Goal: Task Accomplishment & Management: Use online tool/utility

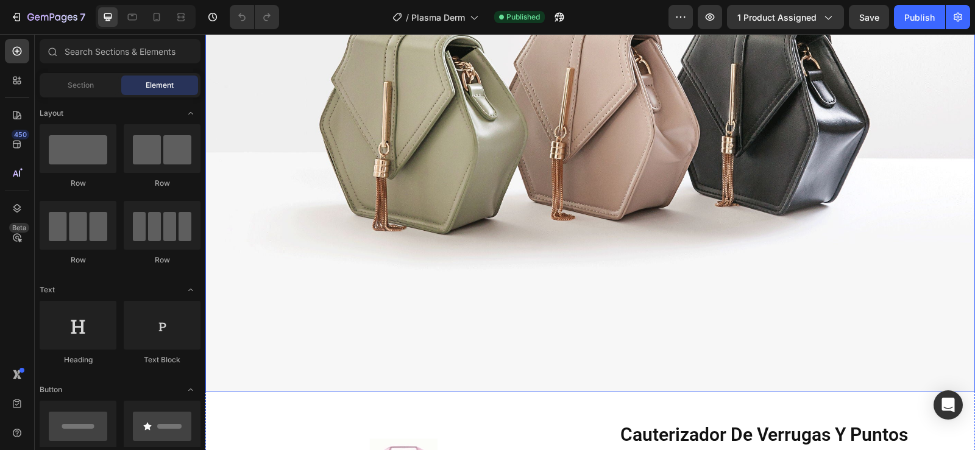
scroll to position [183, 0]
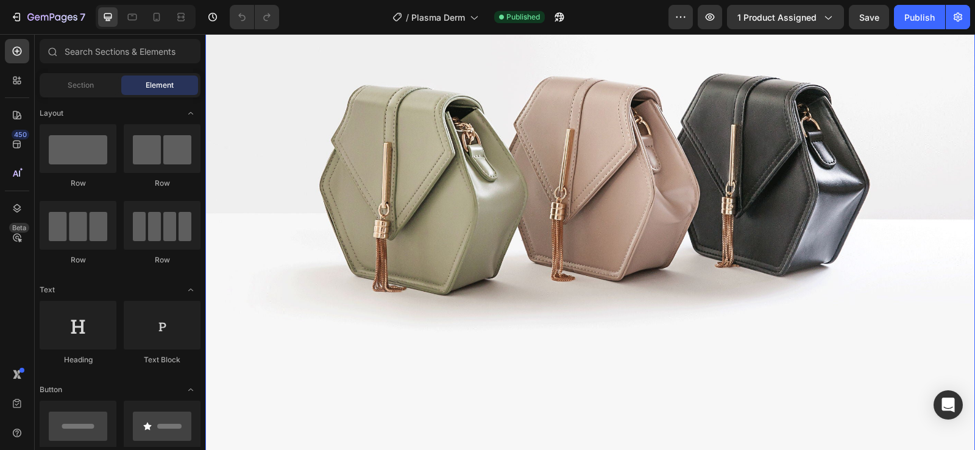
click at [640, 186] on img at bounding box center [589, 164] width 769 height 577
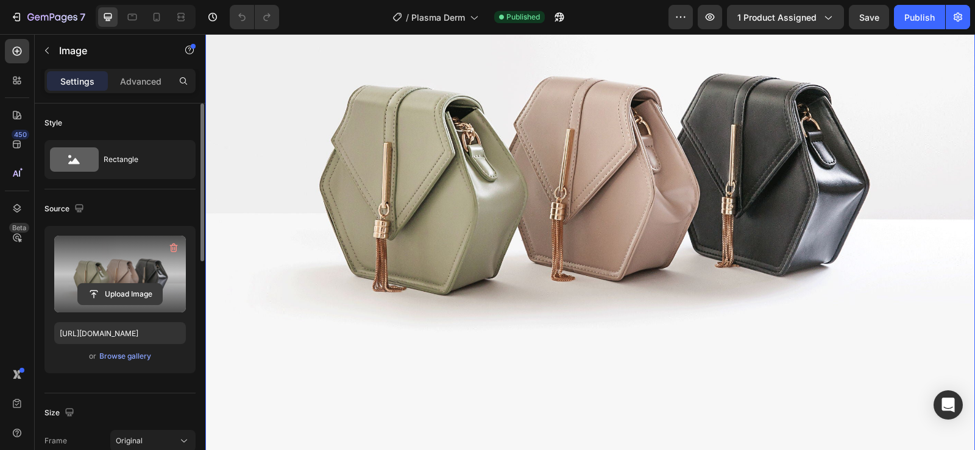
click at [119, 300] on input "file" at bounding box center [120, 294] width 84 height 21
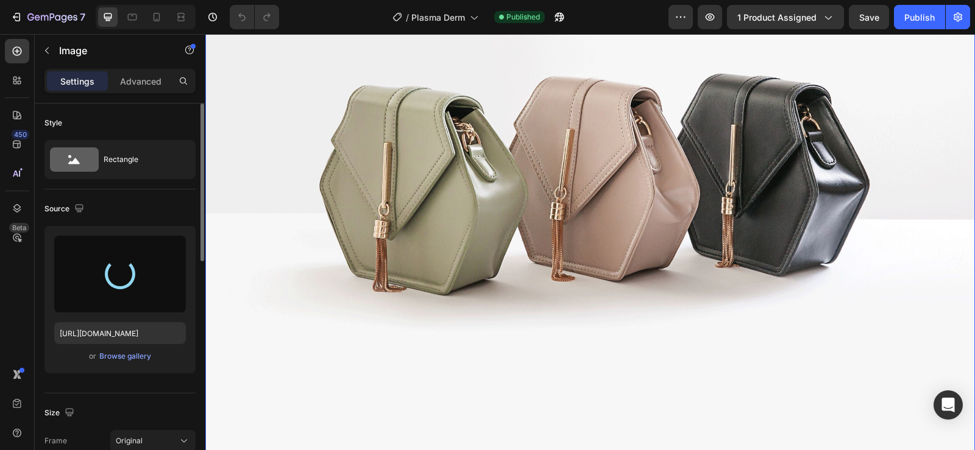
type input "https://cdn.shopify.com/s/files/1/0648/5586/7443/files/gempages_565767068222227…"
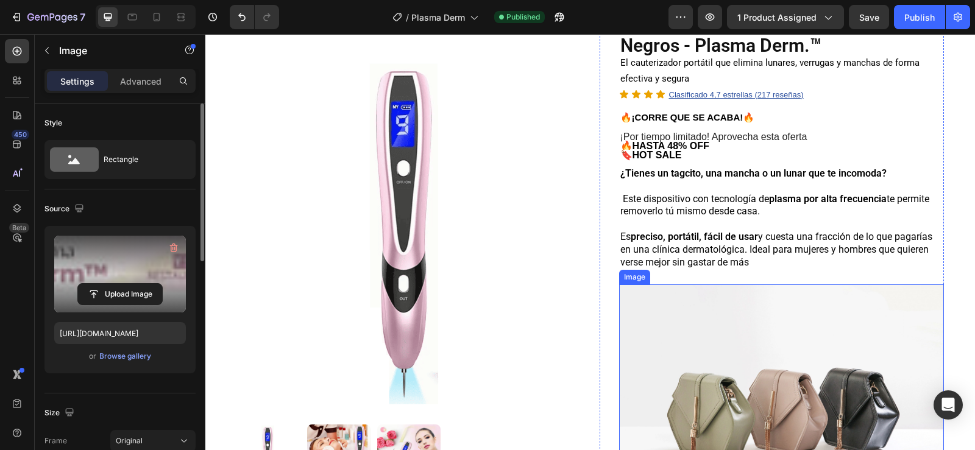
scroll to position [0, 0]
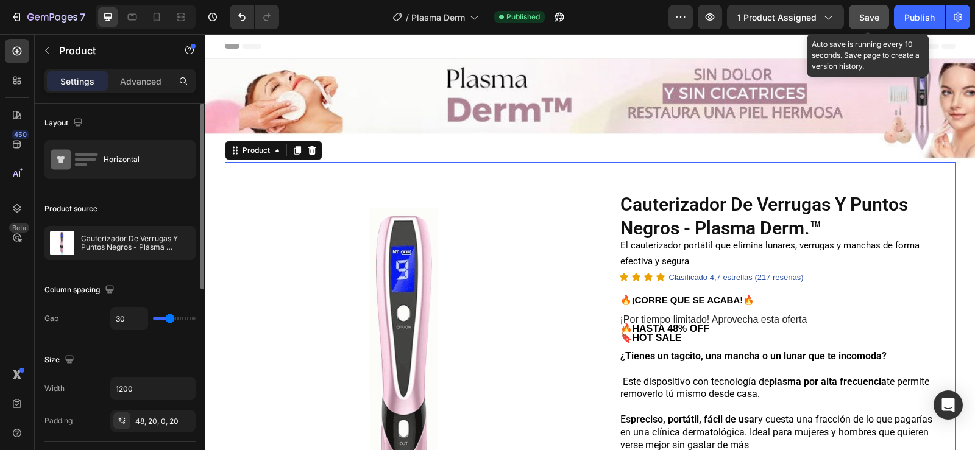
click at [871, 16] on span "Save" at bounding box center [869, 17] width 20 height 10
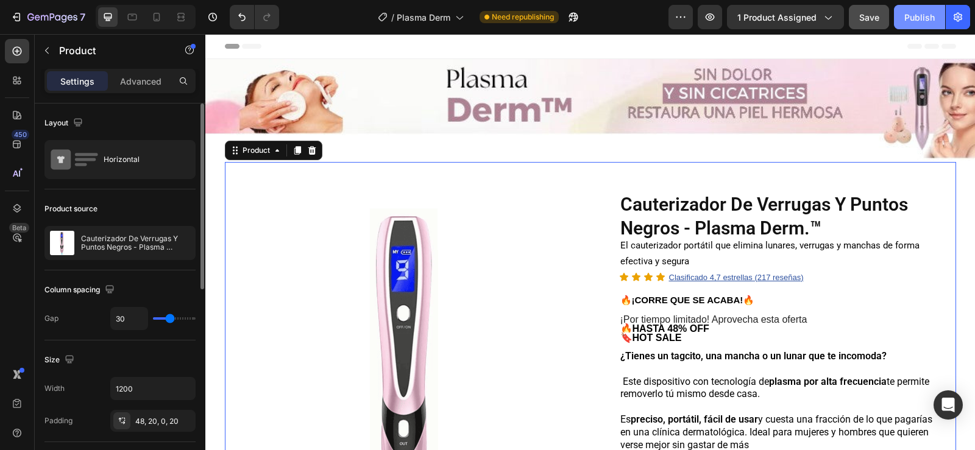
click at [905, 27] on button "Publish" at bounding box center [919, 17] width 51 height 24
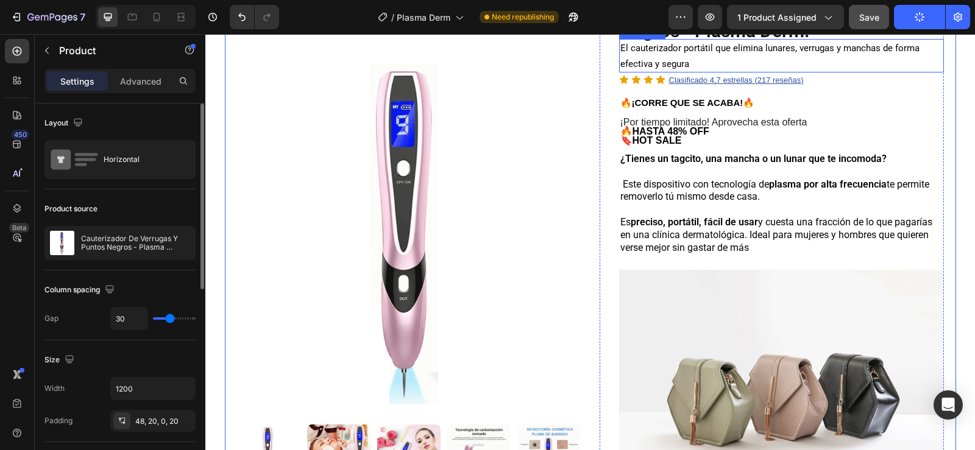
scroll to position [305, 0]
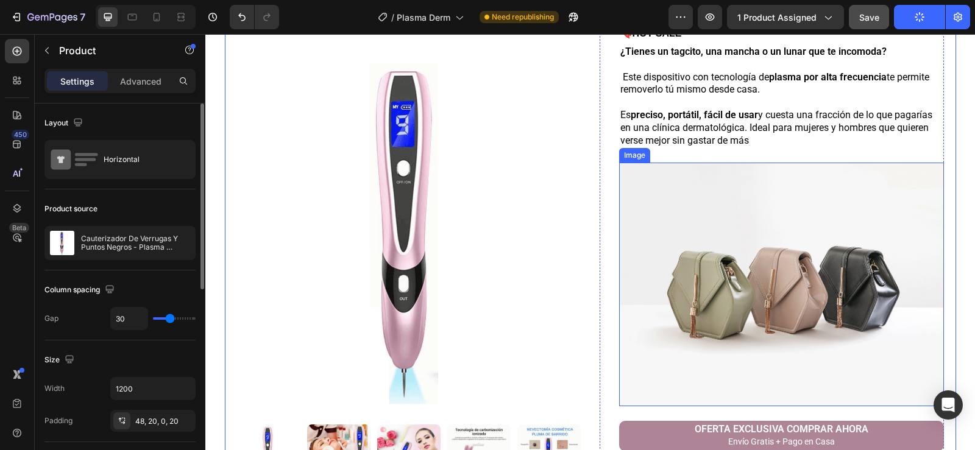
click at [737, 230] on img at bounding box center [781, 285] width 325 height 244
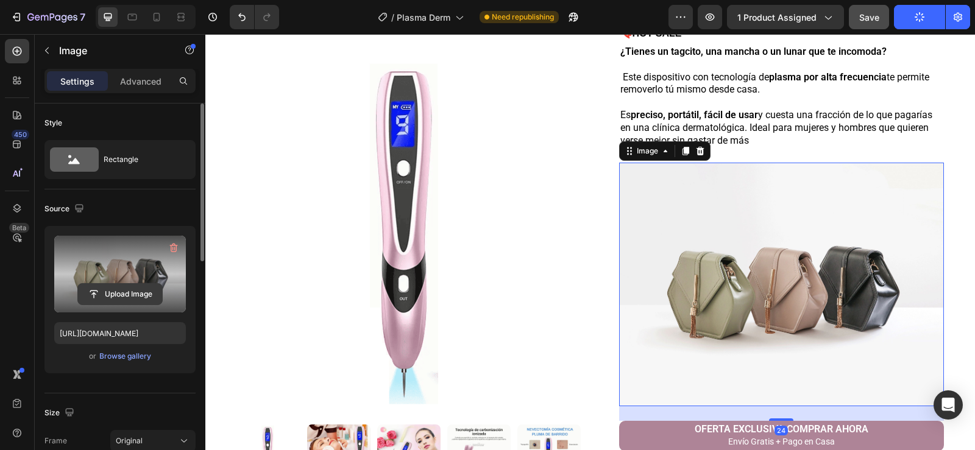
click at [118, 292] on input "file" at bounding box center [120, 294] width 84 height 21
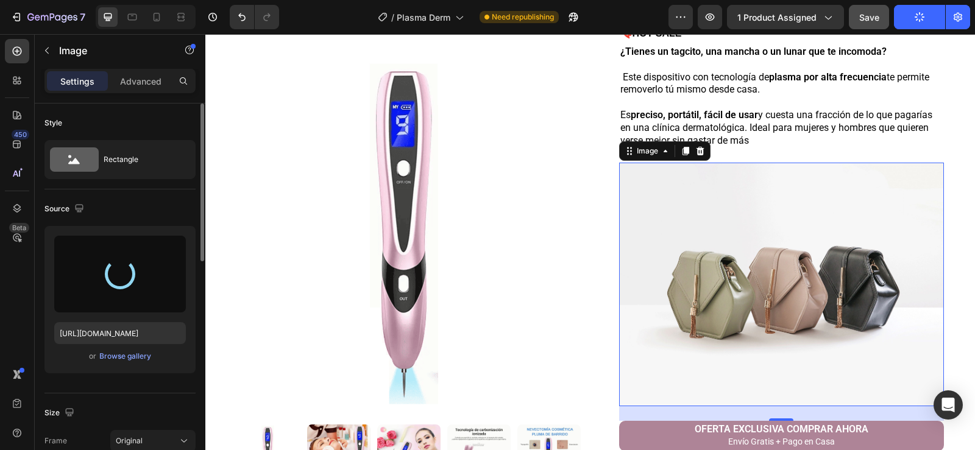
type input "https://cdn.shopify.com/s/files/1/0648/5586/7443/files/gempages_565767068222227…"
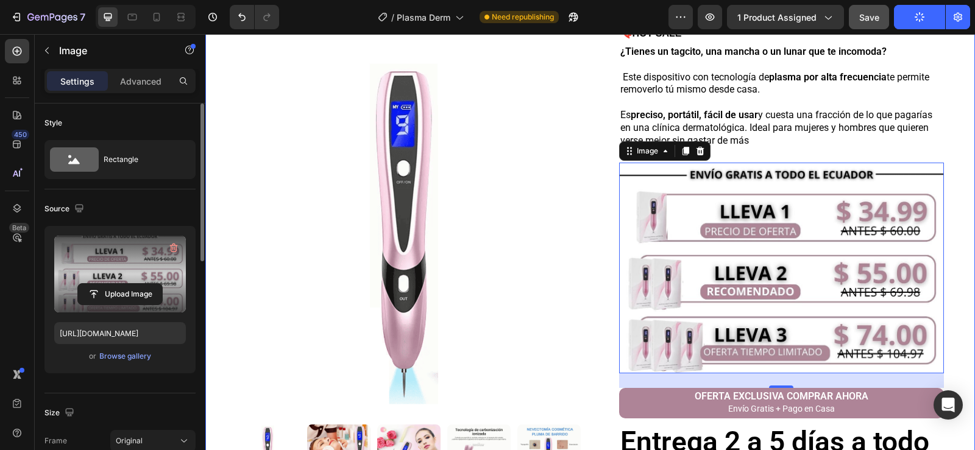
click at [953, 217] on div "Image Product Images Row Cauterizador De Verrugas Y Puntos Negros - Plasma Derm…" at bounding box center [589, 300] width 769 height 1093
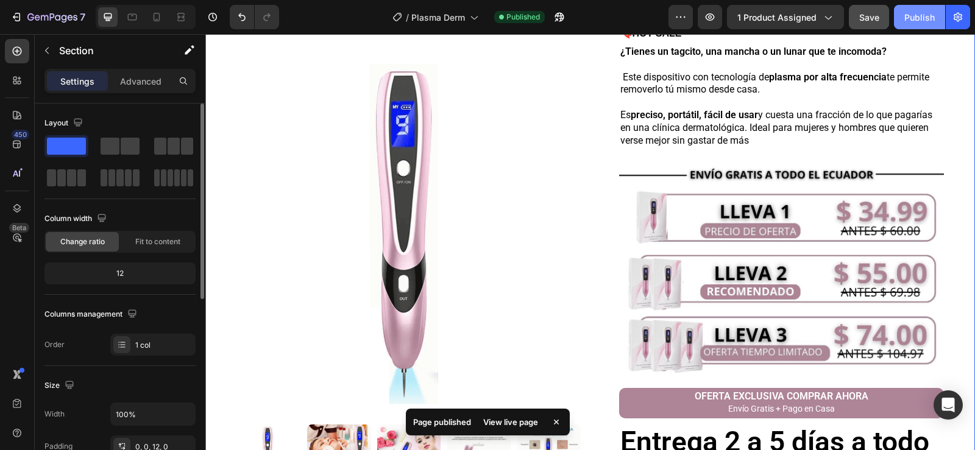
click at [904, 18] on div "Publish" at bounding box center [919, 17] width 30 height 13
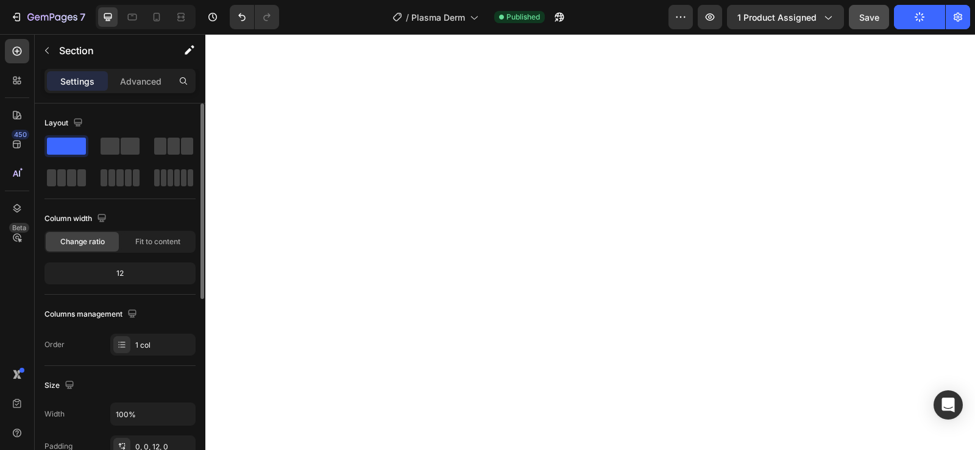
scroll to position [1036, 0]
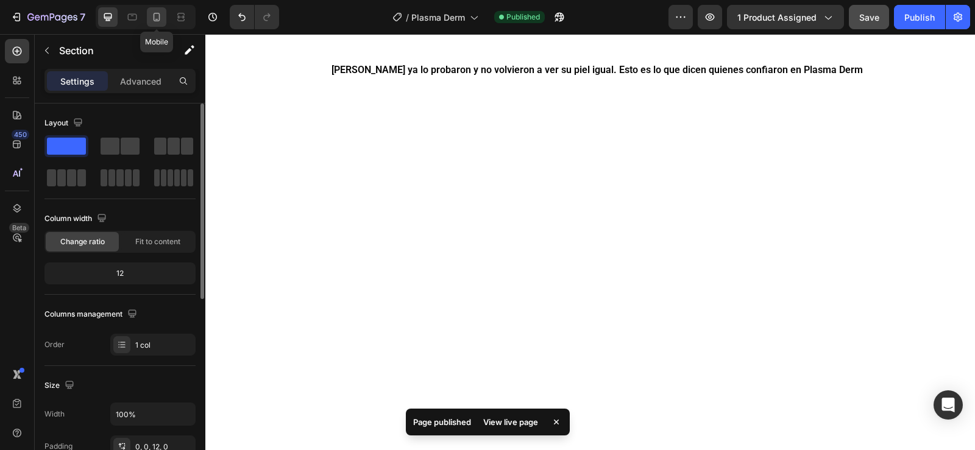
click at [158, 19] on icon at bounding box center [156, 17] width 12 height 12
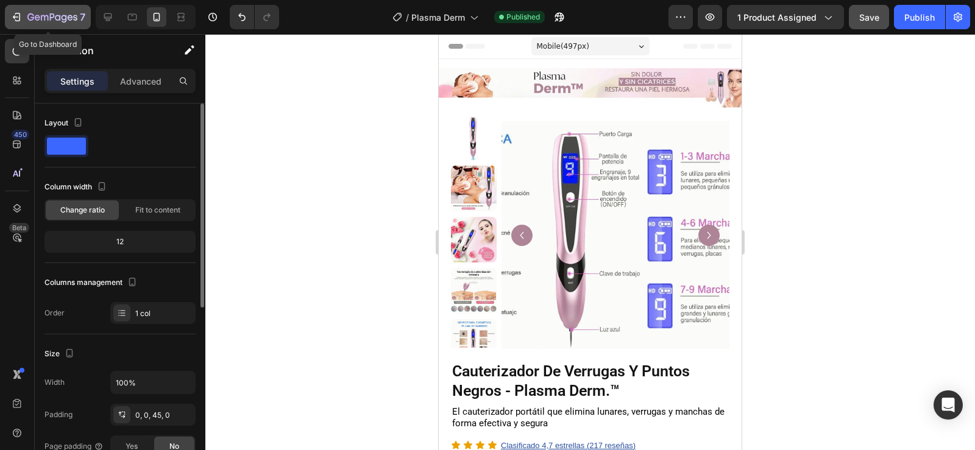
click at [7, 18] on button "7" at bounding box center [48, 17] width 86 height 24
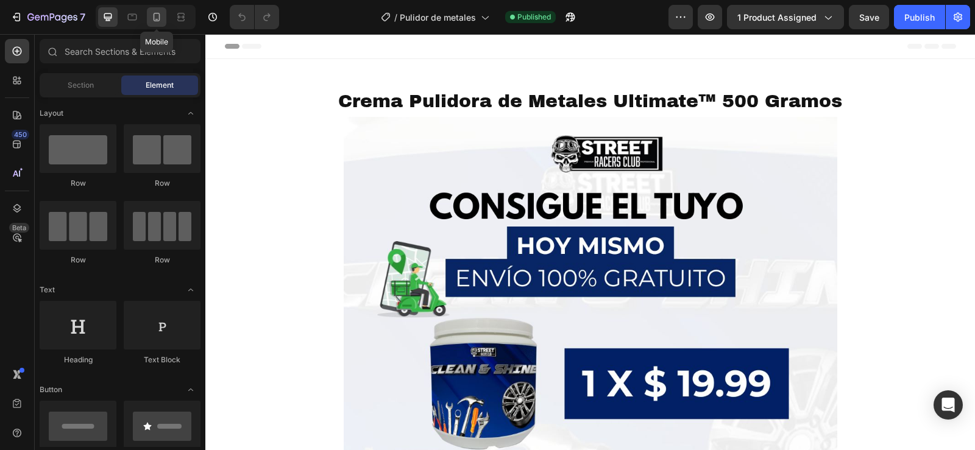
click at [161, 18] on icon at bounding box center [156, 17] width 12 height 12
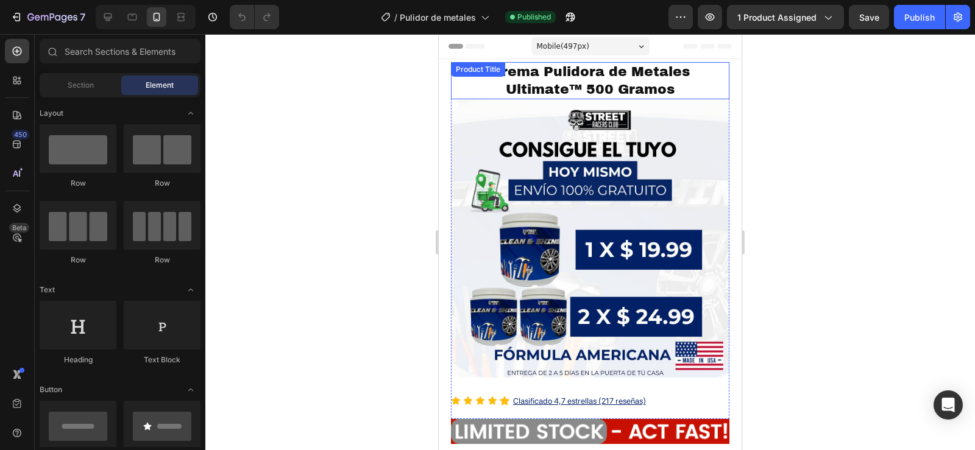
click at [575, 83] on h1 "Crema Pulidora de Metales Ultimate™ 500 Gramos" at bounding box center [590, 80] width 278 height 37
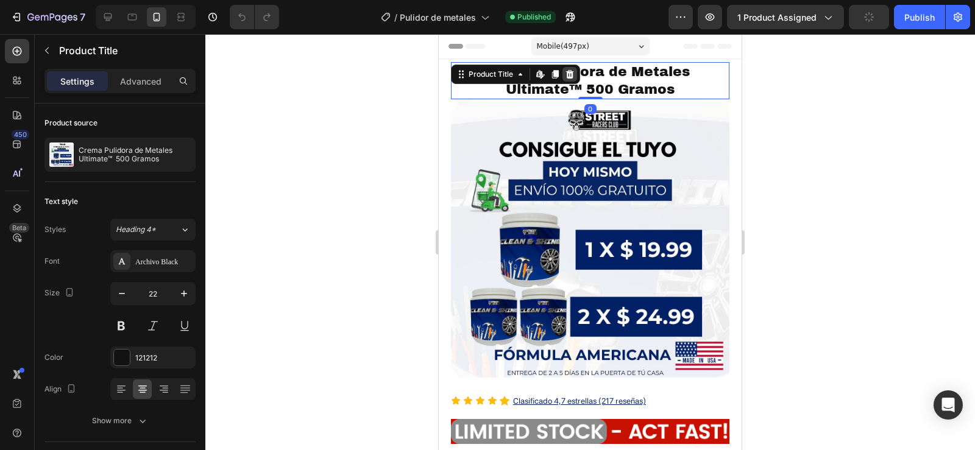
click at [570, 71] on icon at bounding box center [570, 74] width 10 height 10
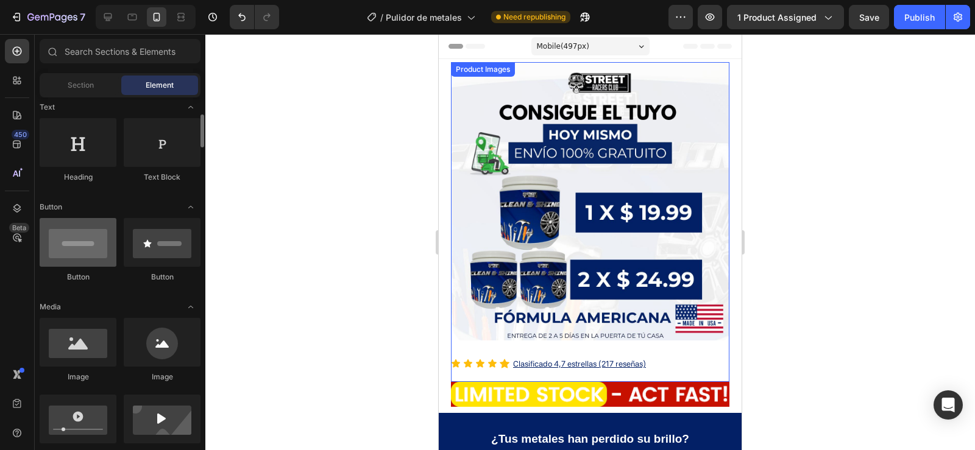
scroll to position [244, 0]
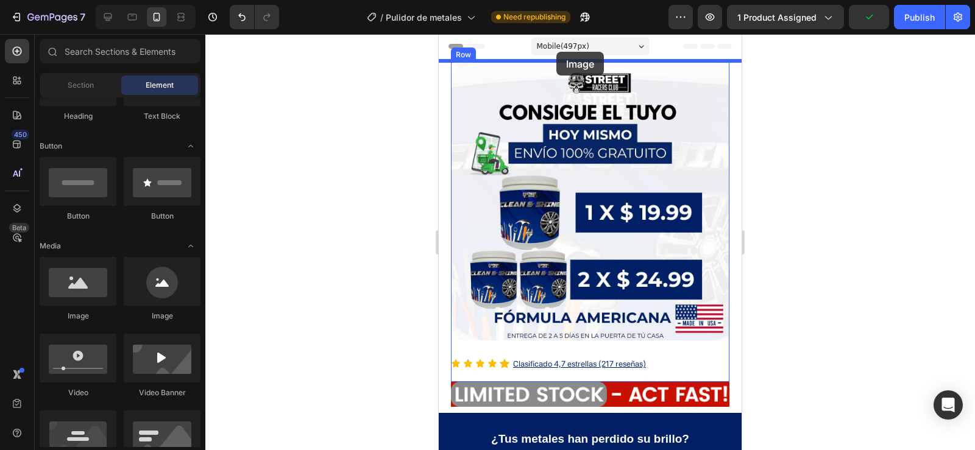
drag, startPoint x: 528, startPoint y: 327, endPoint x: 556, endPoint y: 52, distance: 276.2
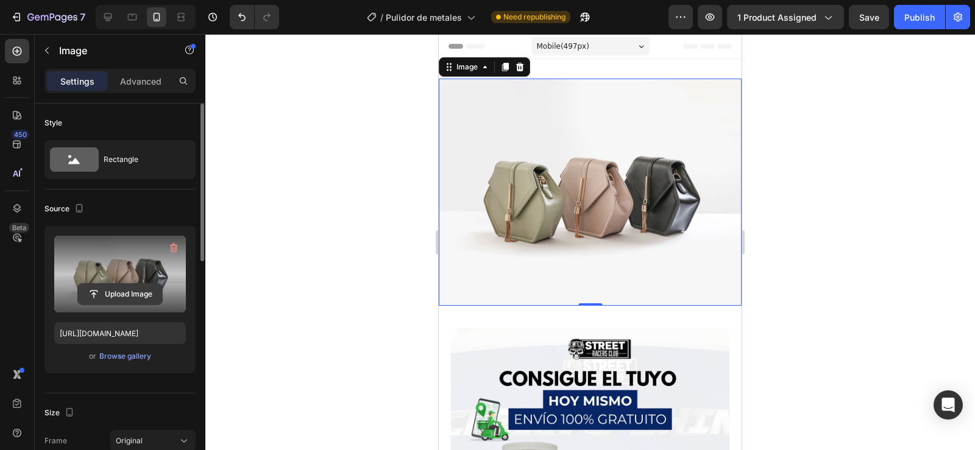
click at [134, 291] on input "file" at bounding box center [120, 294] width 84 height 21
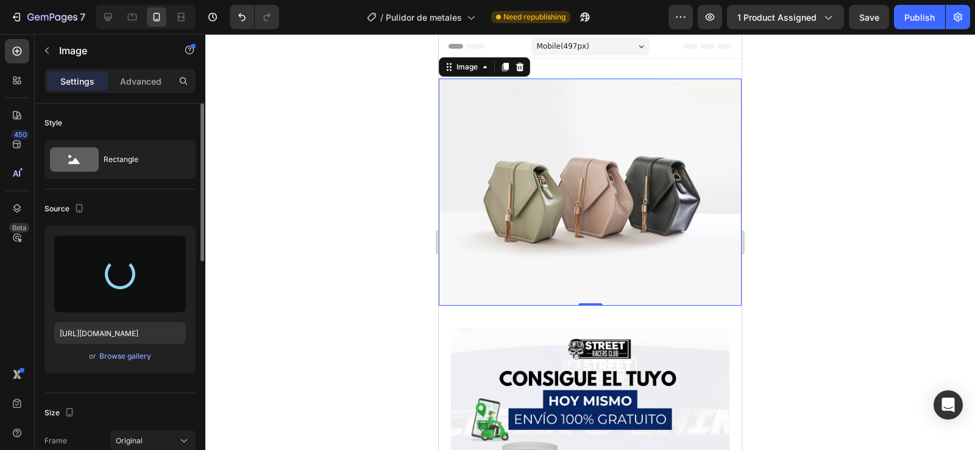
type input "[URL][DOMAIN_NAME]"
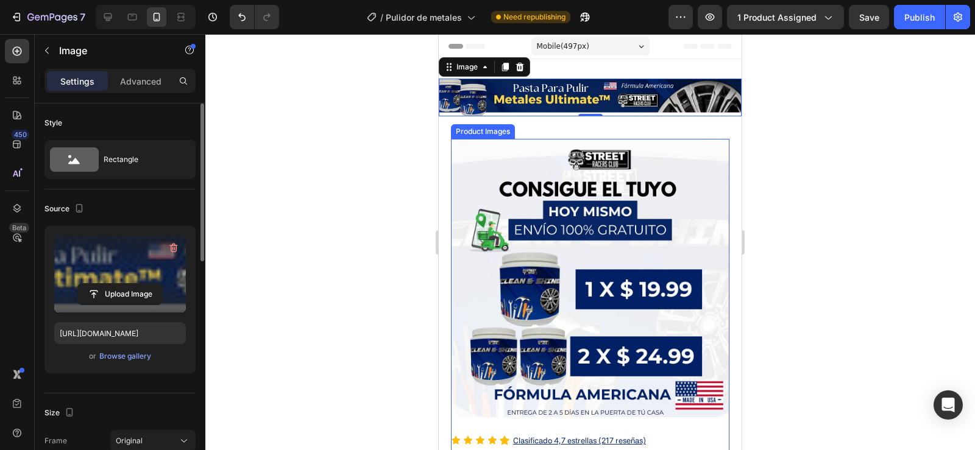
scroll to position [61, 0]
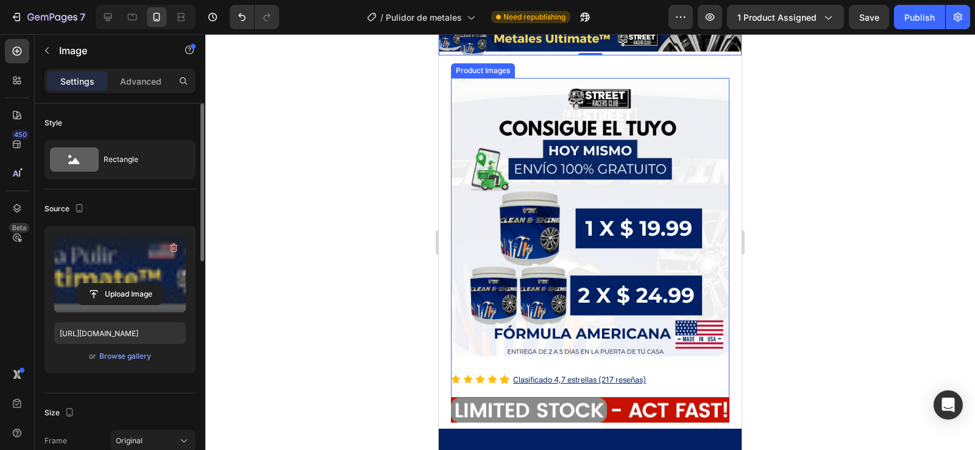
click at [582, 233] on img at bounding box center [590, 217] width 278 height 278
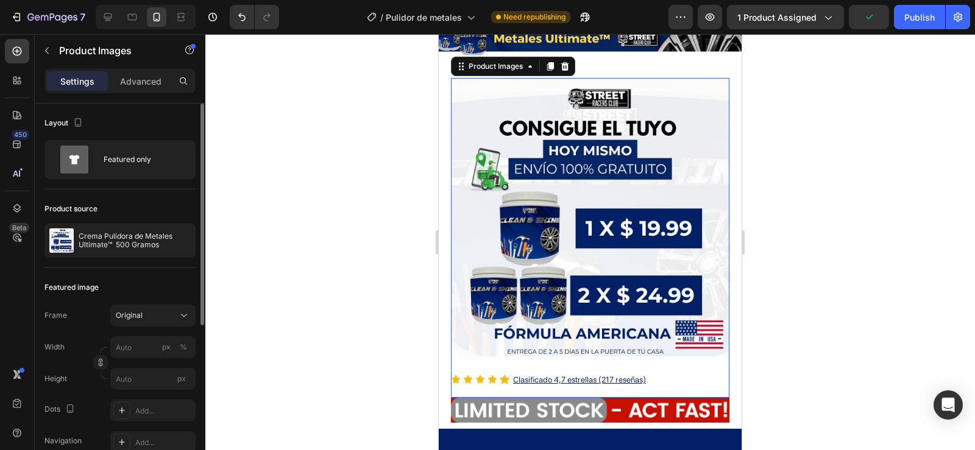
click at [847, 258] on div at bounding box center [589, 242] width 769 height 416
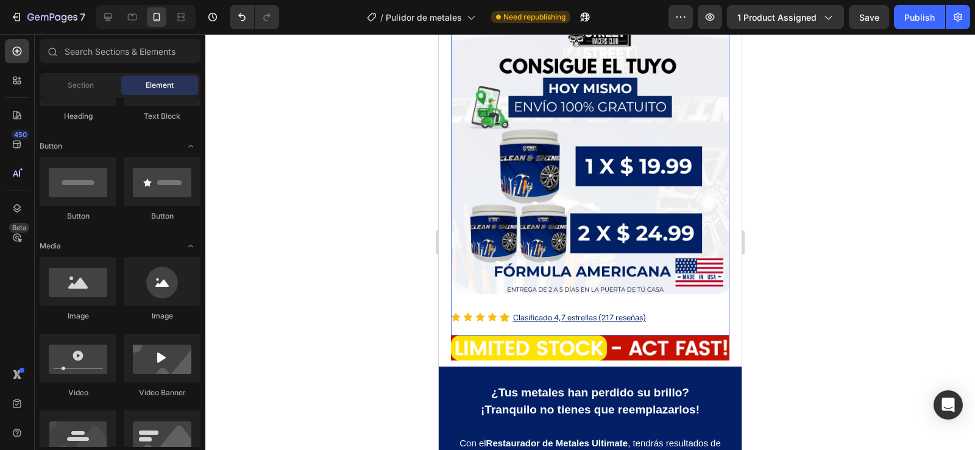
scroll to position [0, 0]
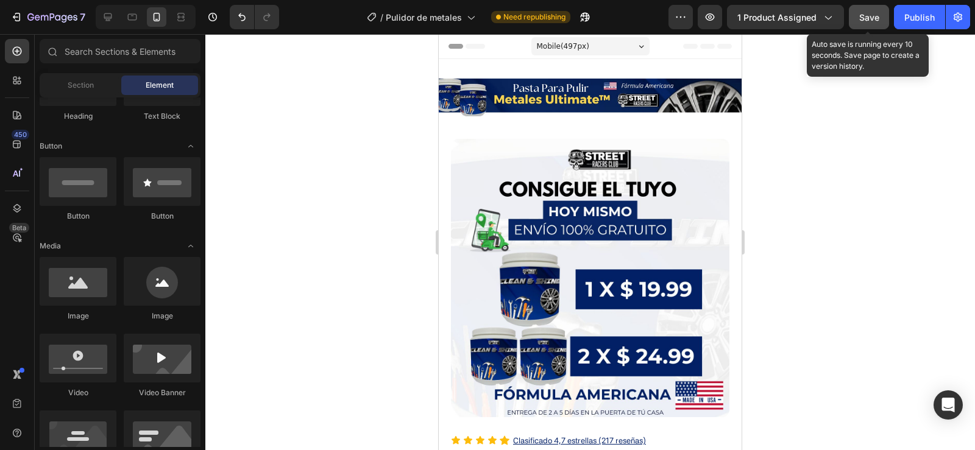
click at [855, 26] on button "Save" at bounding box center [869, 17] width 40 height 24
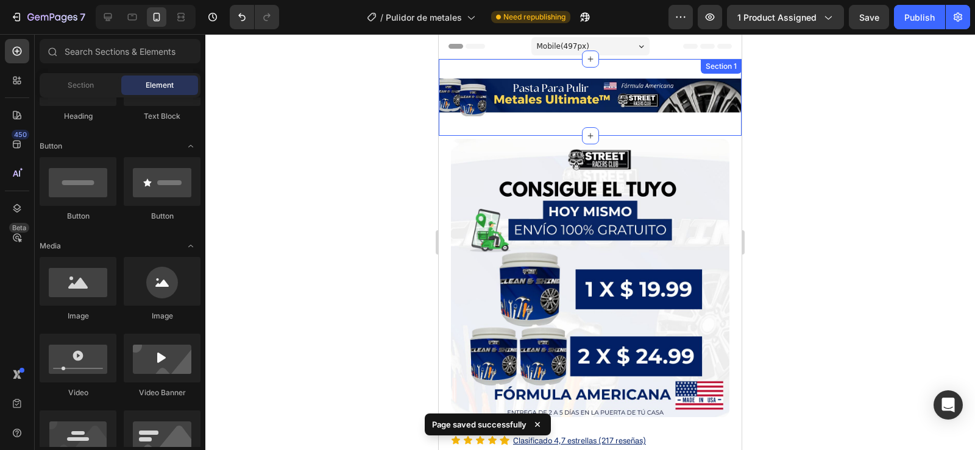
click at [635, 67] on div "Image Section 1" at bounding box center [590, 97] width 303 height 77
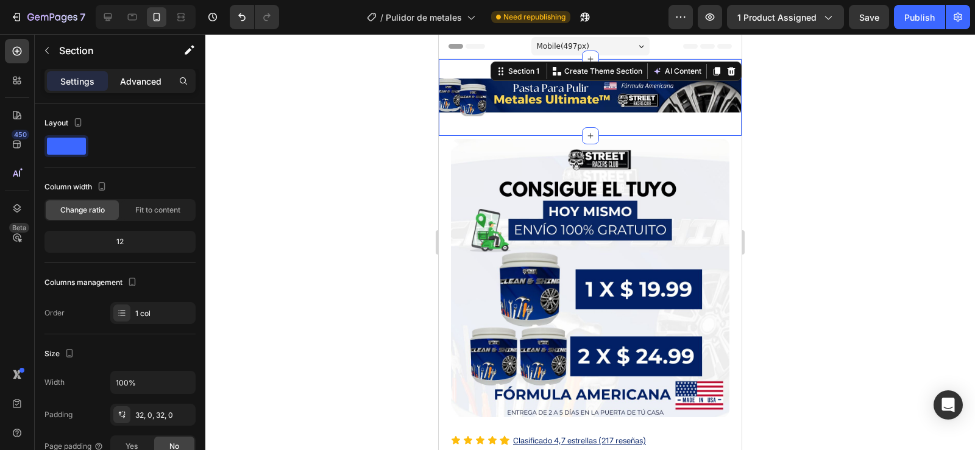
click at [131, 83] on p "Advanced" at bounding box center [140, 81] width 41 height 13
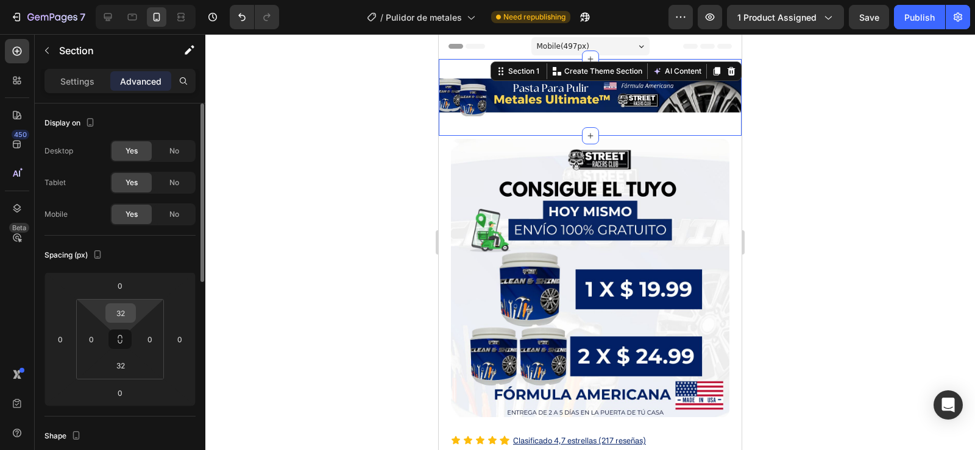
click at [122, 317] on input "32" at bounding box center [120, 313] width 24 height 18
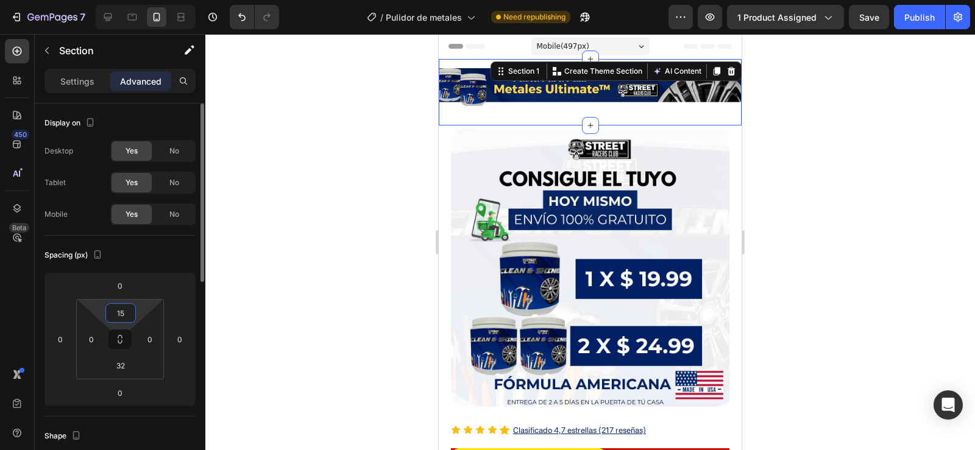
type input "1"
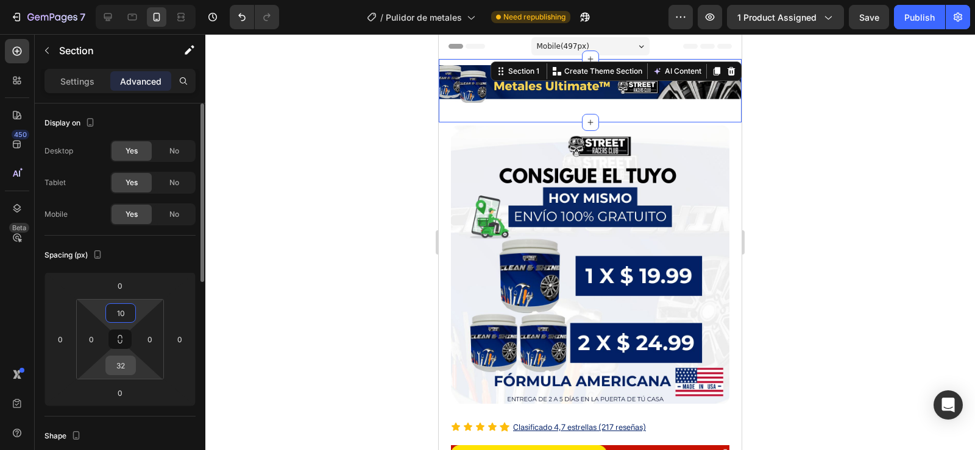
type input "10"
click at [124, 368] on input "32" at bounding box center [120, 365] width 24 height 18
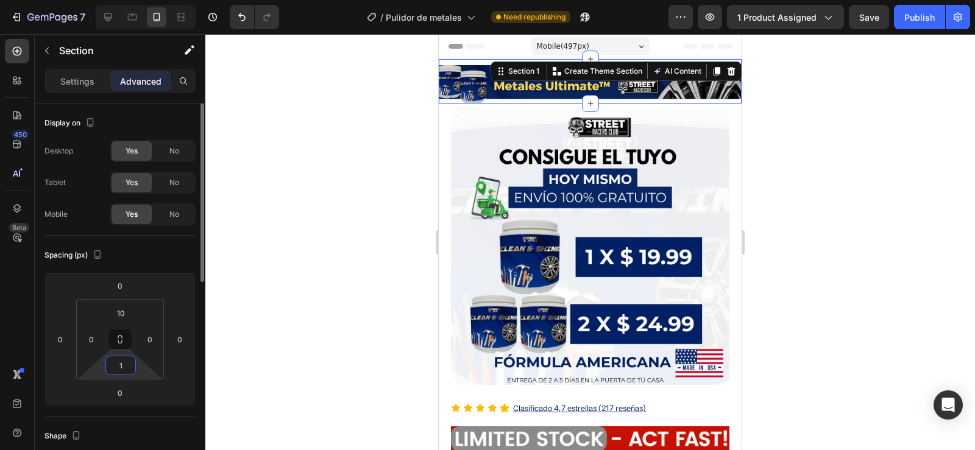
type input "10"
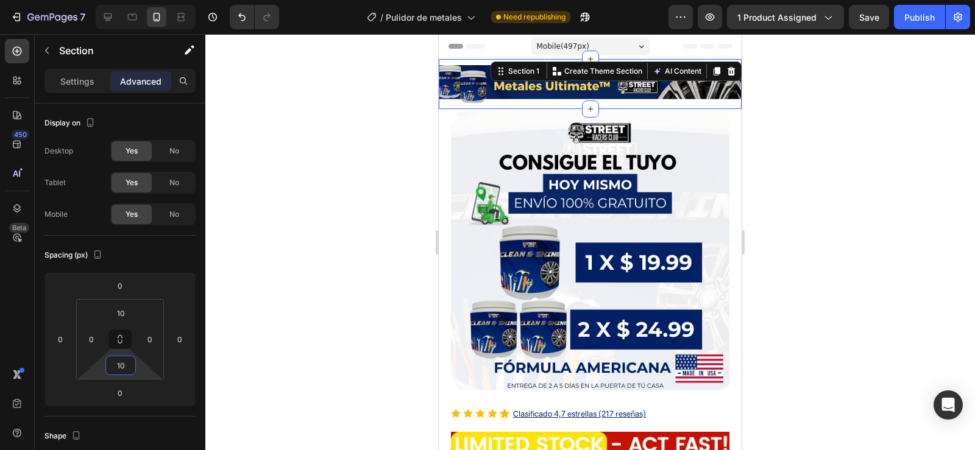
click at [941, 134] on div at bounding box center [589, 242] width 769 height 416
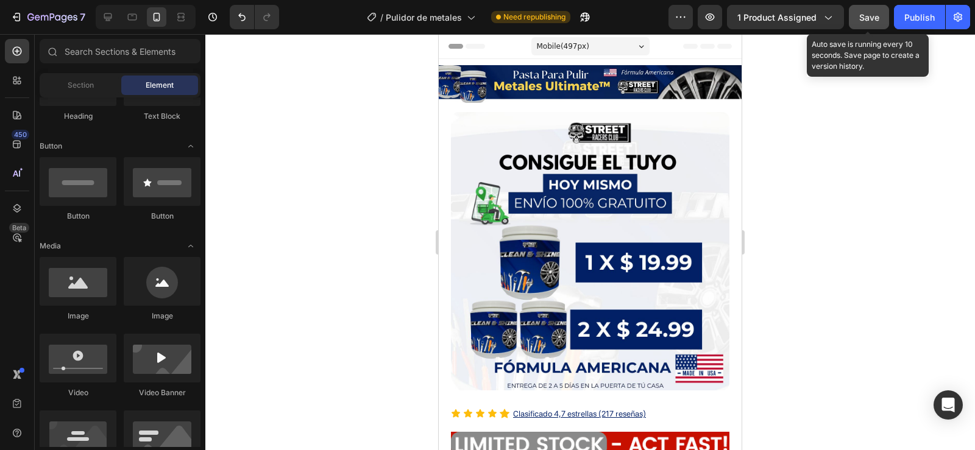
click at [883, 20] on button "Save" at bounding box center [869, 17] width 40 height 24
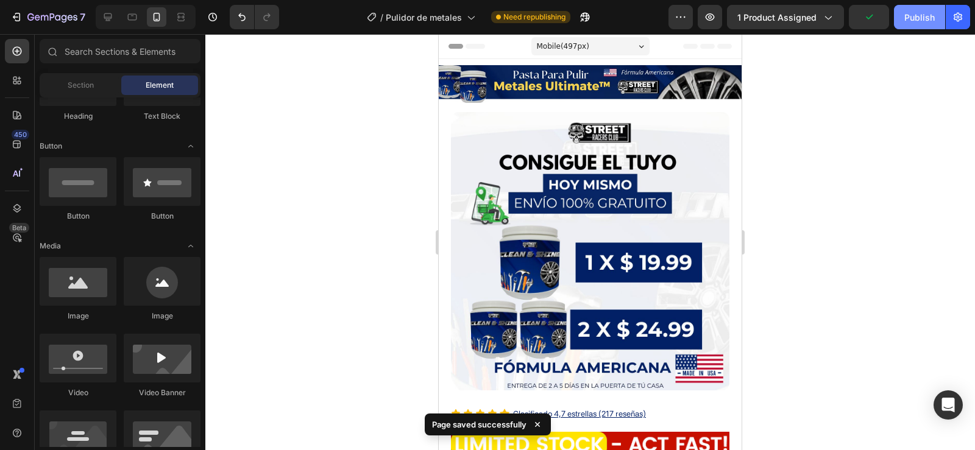
click at [914, 14] on div "Publish" at bounding box center [919, 17] width 30 height 13
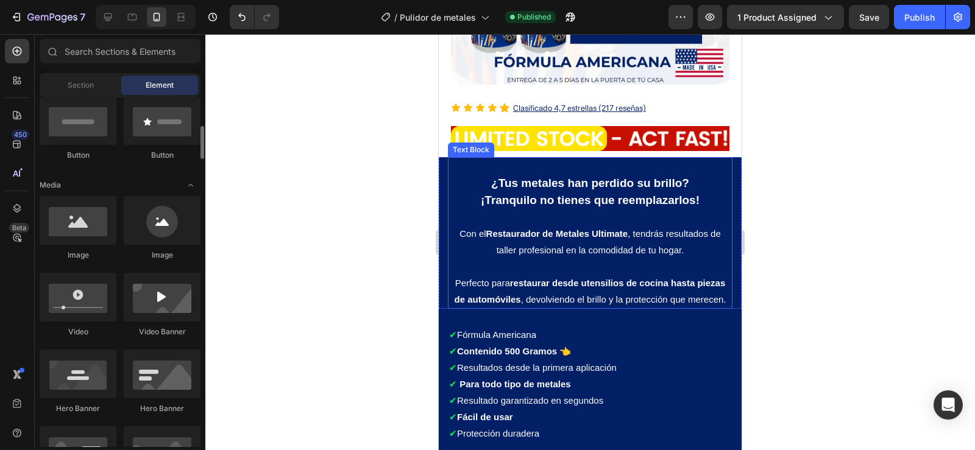
scroll to position [366, 0]
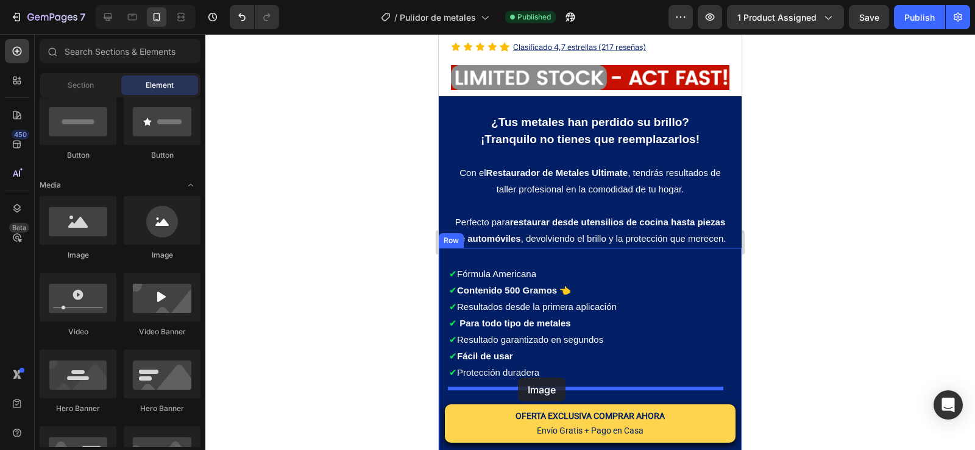
drag, startPoint x: 511, startPoint y: 265, endPoint x: 518, endPoint y: 378, distance: 112.9
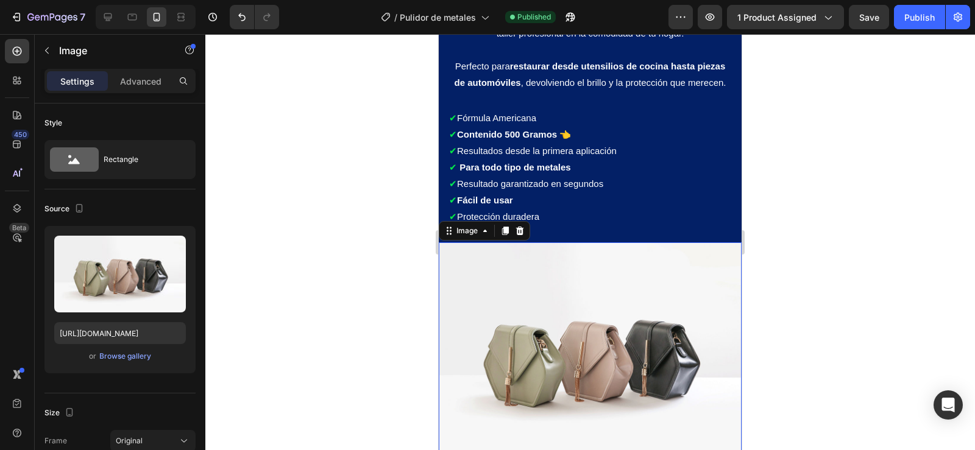
scroll to position [548, 0]
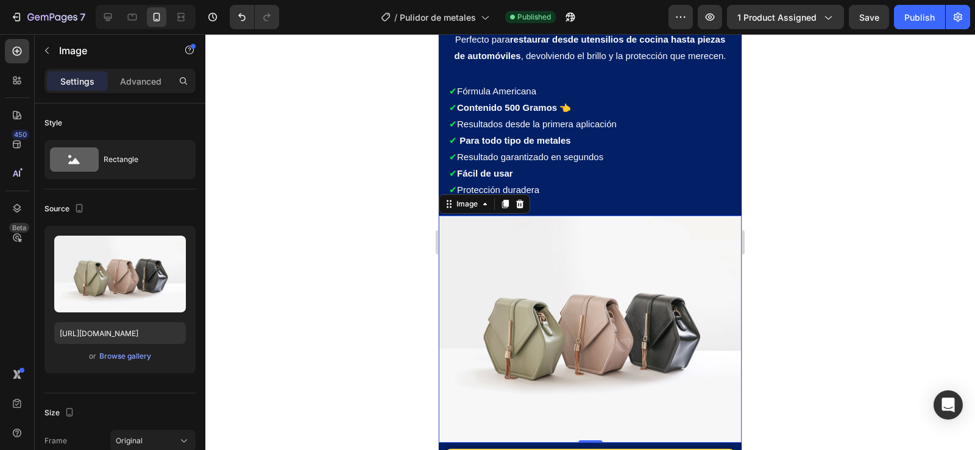
click at [560, 309] on img at bounding box center [590, 329] width 303 height 227
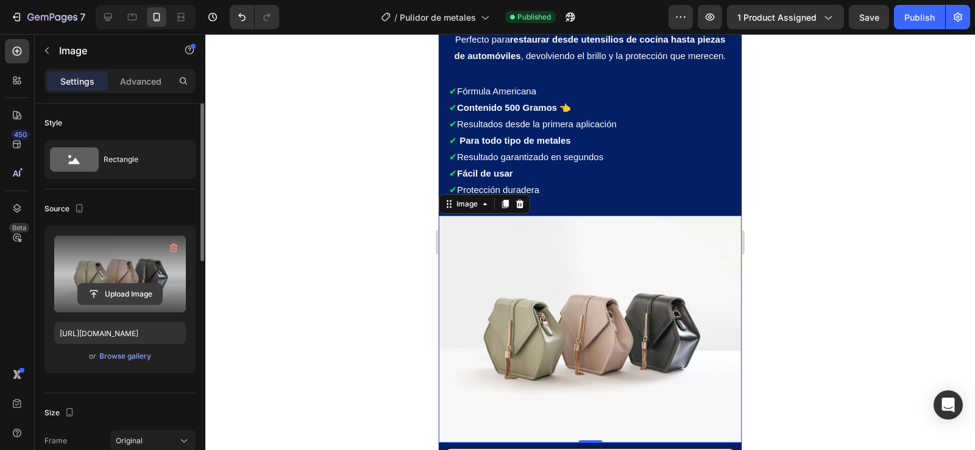
click at [130, 298] on input "file" at bounding box center [120, 294] width 84 height 21
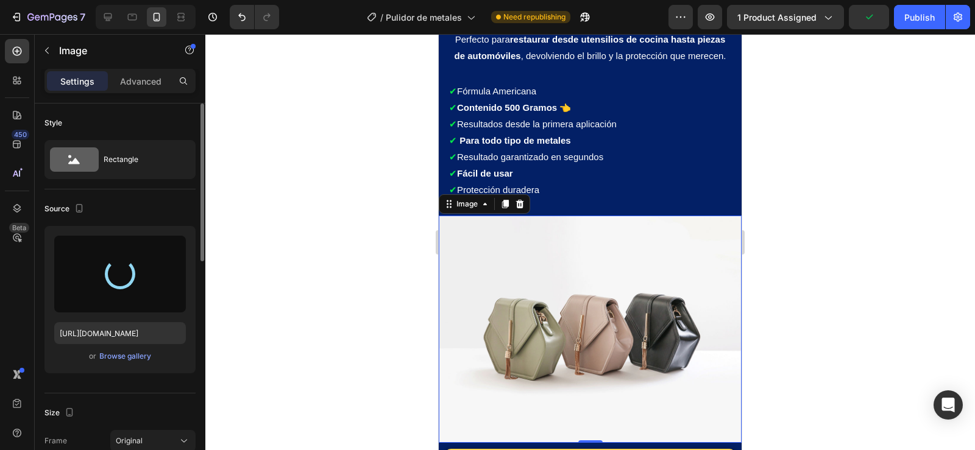
type input "https://cdn.shopify.com/s/files/1/0648/5586/7443/files/gempages_565767068222227…"
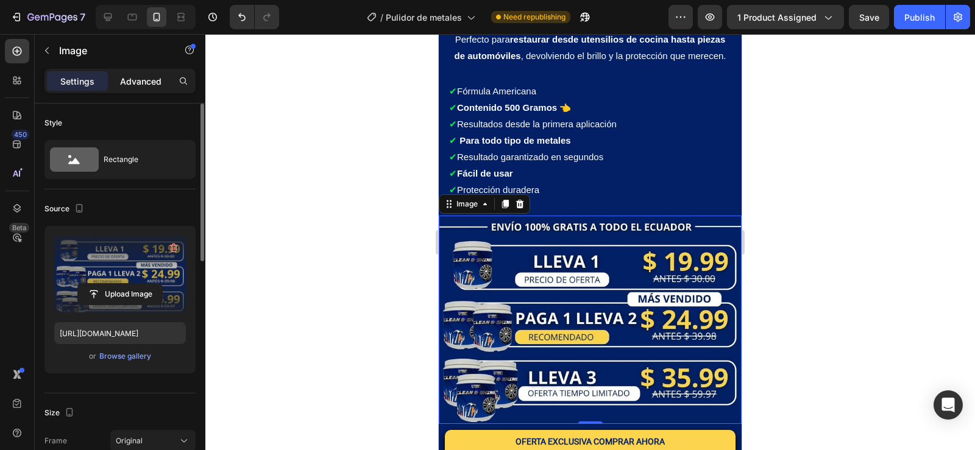
click at [133, 85] on p "Advanced" at bounding box center [140, 81] width 41 height 13
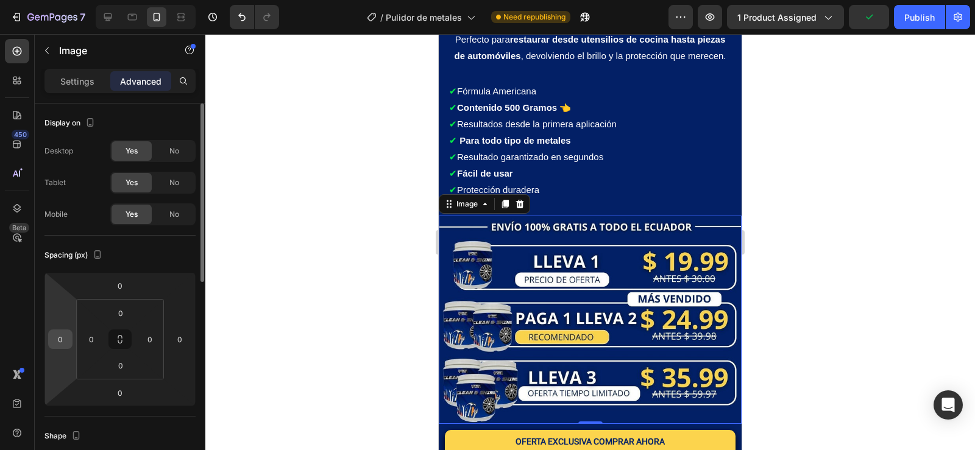
click at [66, 342] on input "0" at bounding box center [60, 339] width 18 height 18
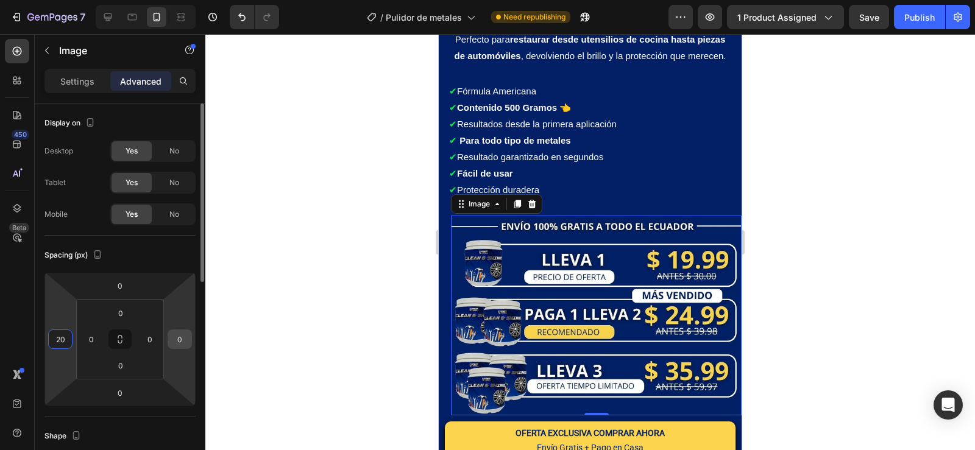
type input "20"
click at [175, 341] on input "0" at bounding box center [180, 339] width 18 height 18
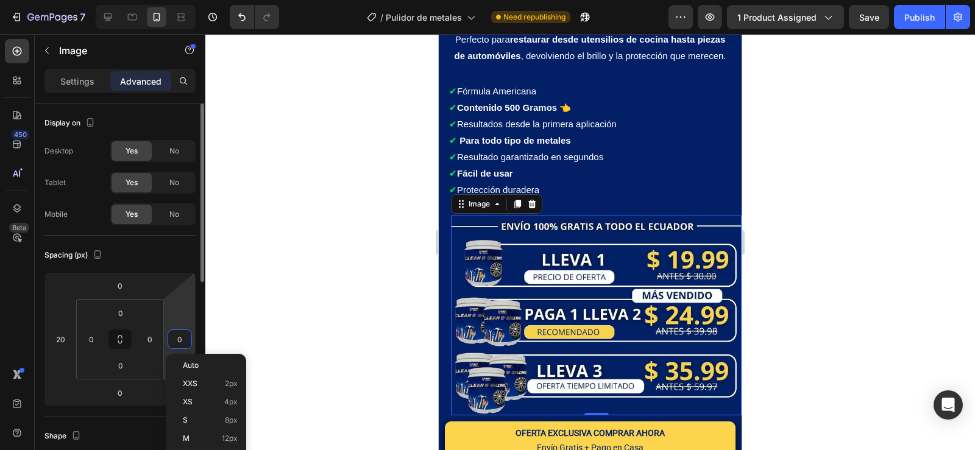
type input "2"
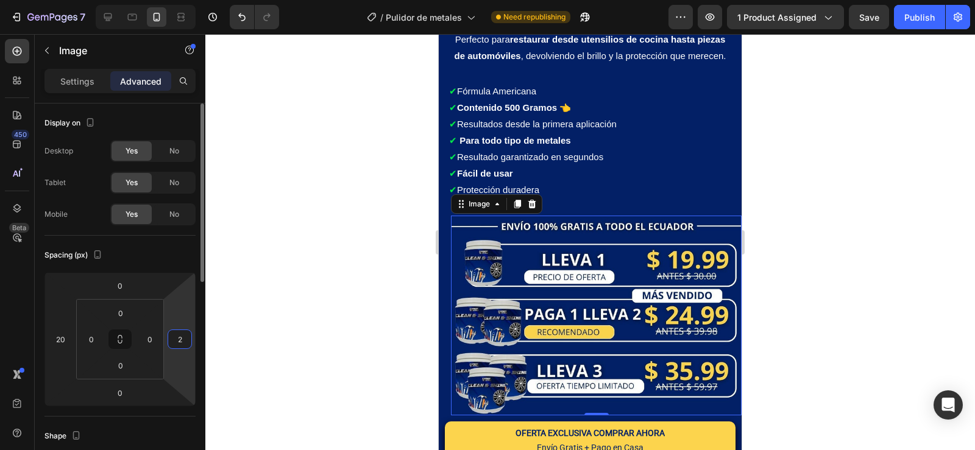
type input "20"
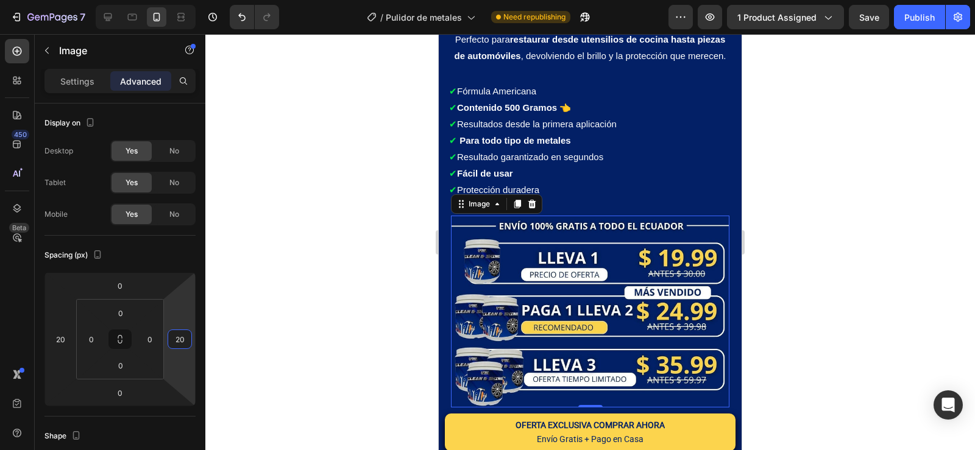
click at [782, 310] on div at bounding box center [589, 242] width 769 height 416
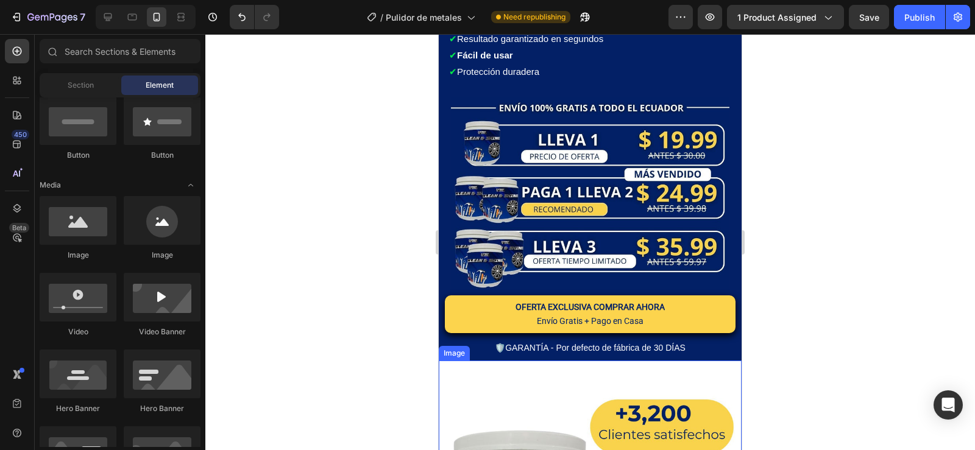
scroll to position [609, 0]
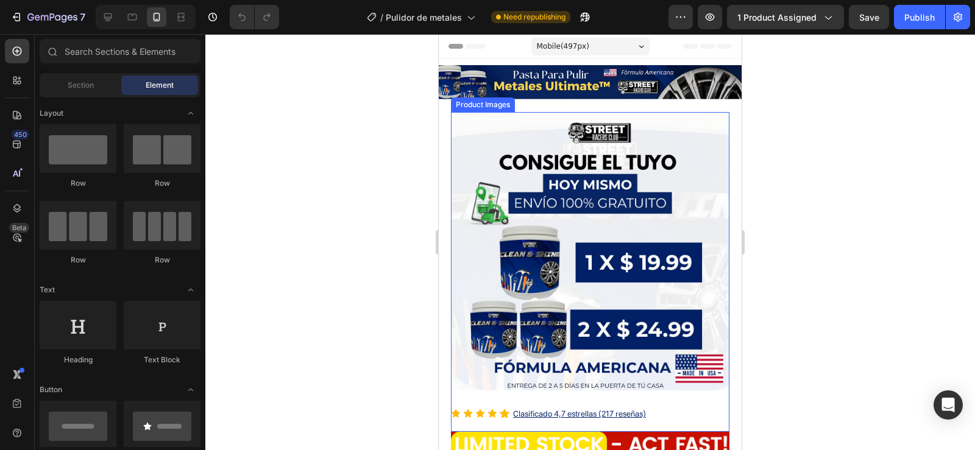
click at [577, 206] on img at bounding box center [590, 251] width 278 height 278
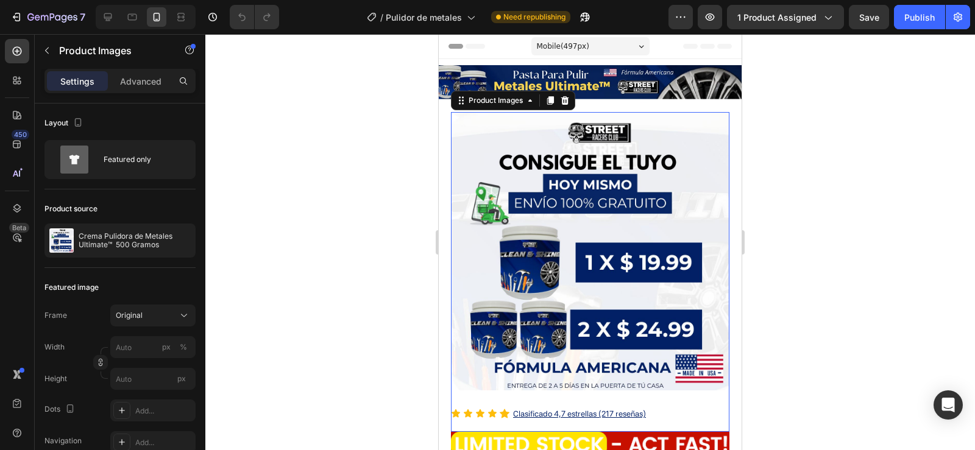
click at [548, 246] on img at bounding box center [590, 251] width 278 height 278
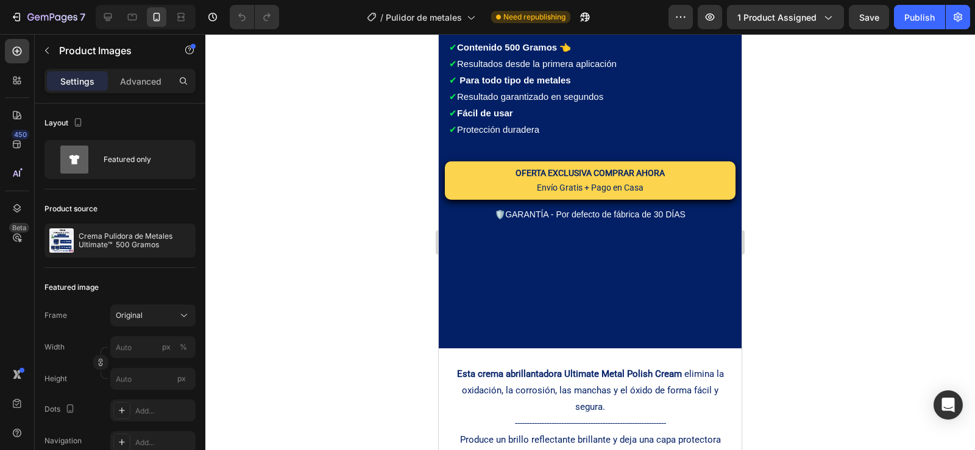
scroll to position [609, 0]
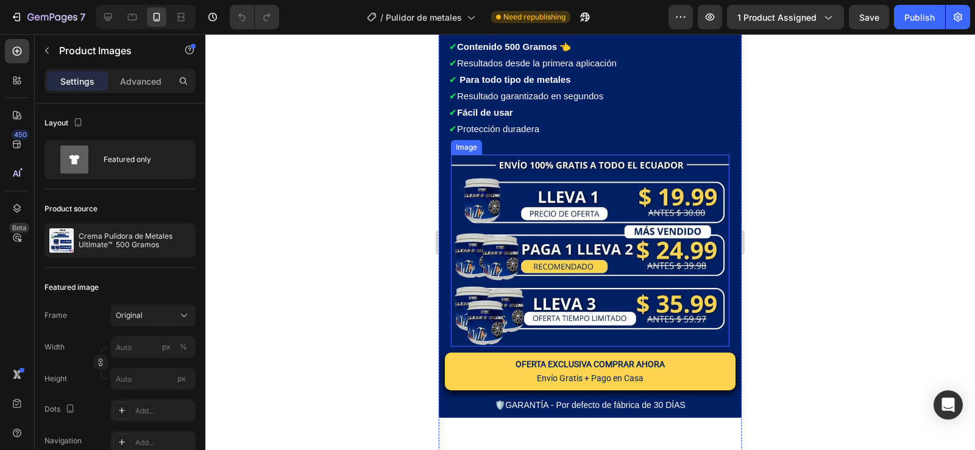
click at [599, 243] on img at bounding box center [590, 250] width 278 height 191
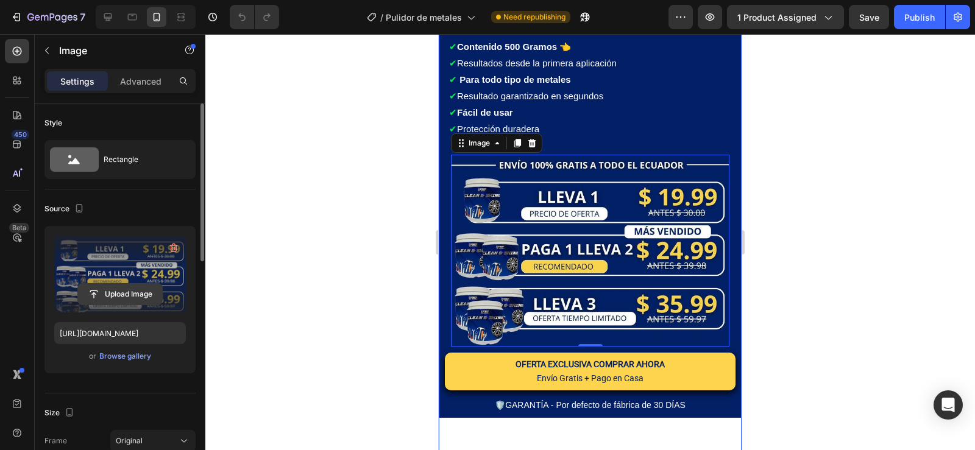
click at [125, 289] on input "file" at bounding box center [120, 294] width 84 height 21
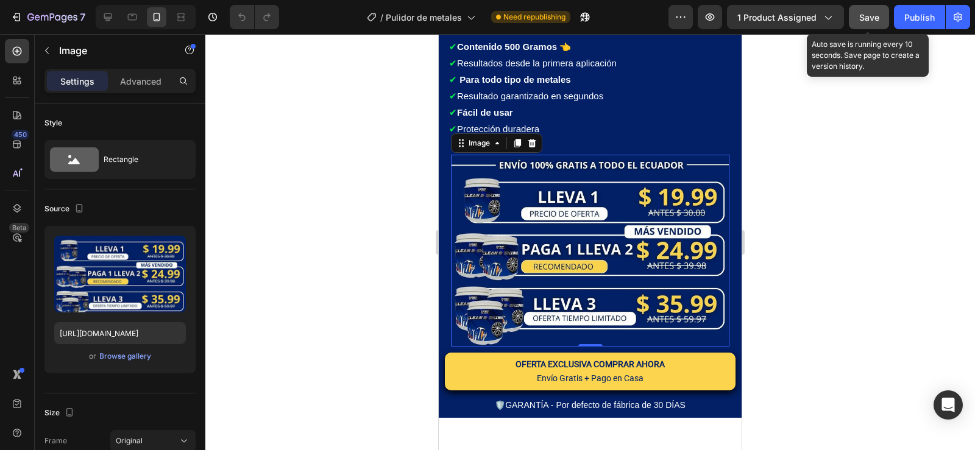
click at [875, 21] on span "Save" at bounding box center [869, 17] width 20 height 10
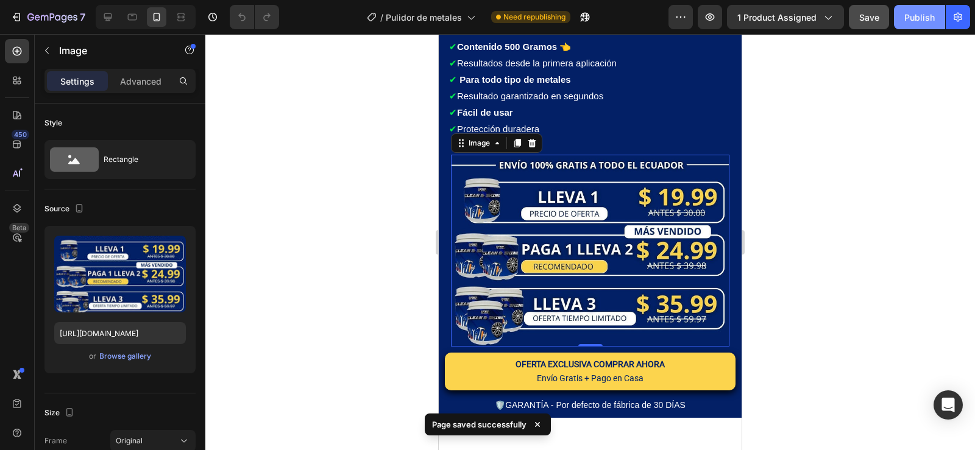
click at [912, 23] on div "Publish" at bounding box center [919, 17] width 30 height 13
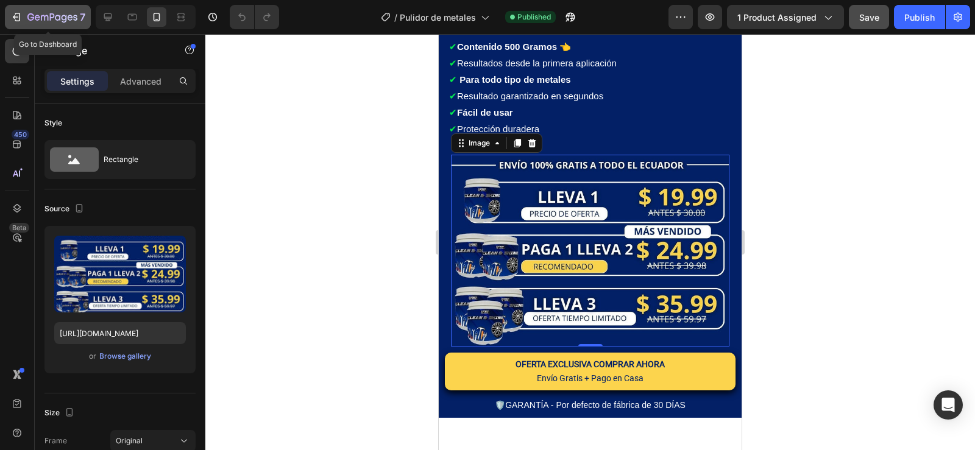
click at [18, 13] on icon "button" at bounding box center [17, 17] width 5 height 9
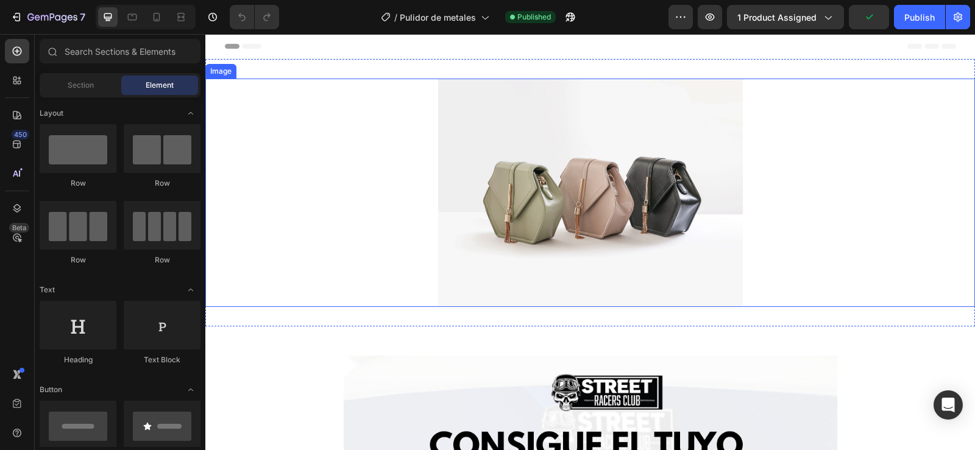
click at [635, 211] on img at bounding box center [590, 193] width 305 height 228
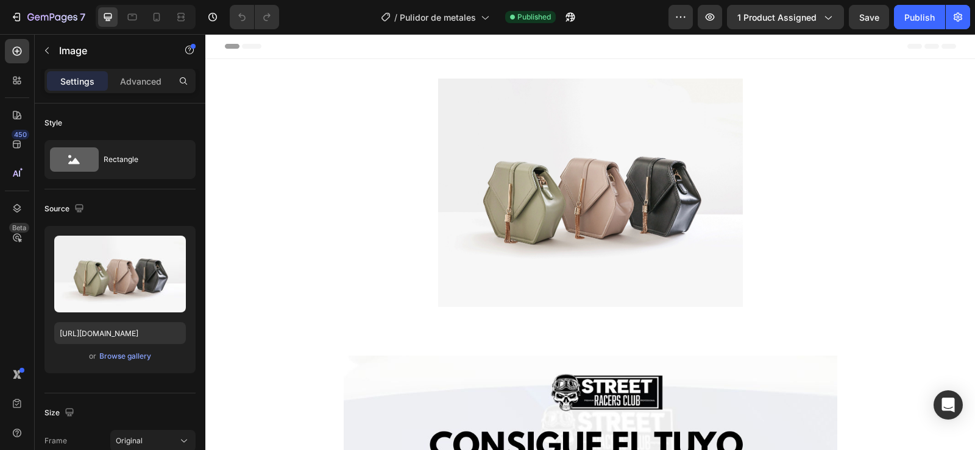
click at [520, 170] on img at bounding box center [590, 193] width 305 height 228
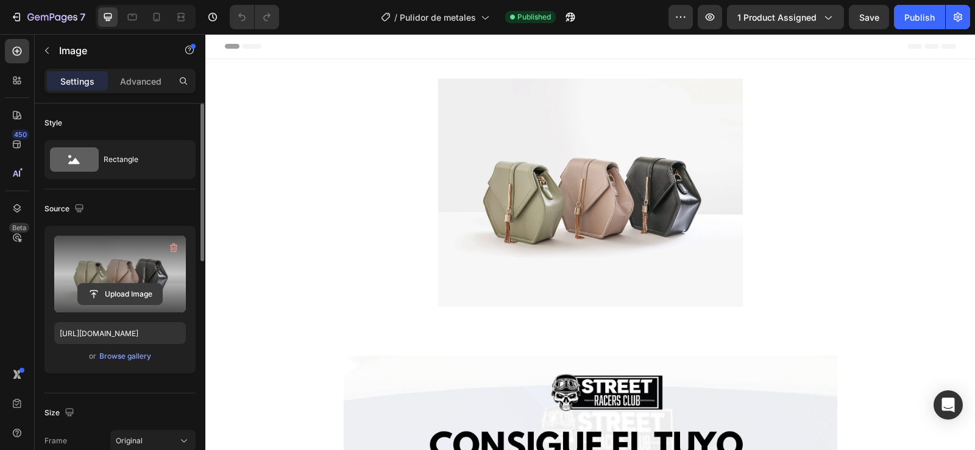
click at [134, 294] on input "file" at bounding box center [120, 294] width 84 height 21
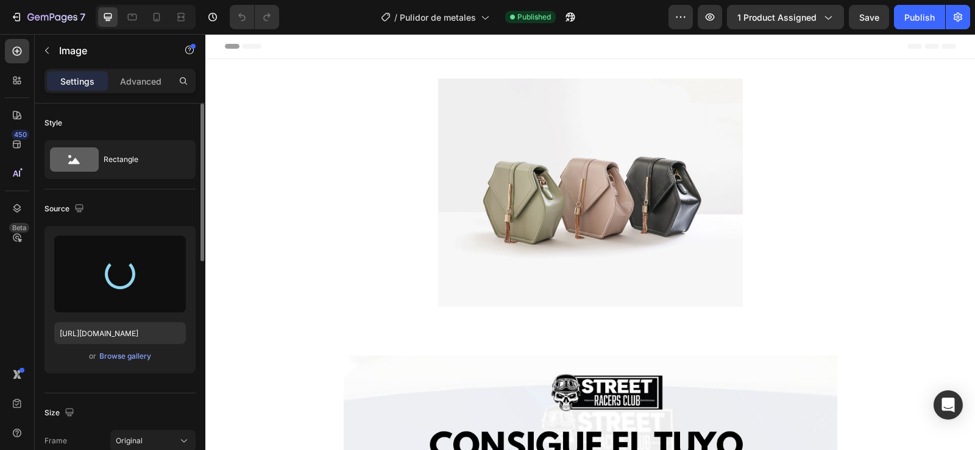
type input "[URL][DOMAIN_NAME]"
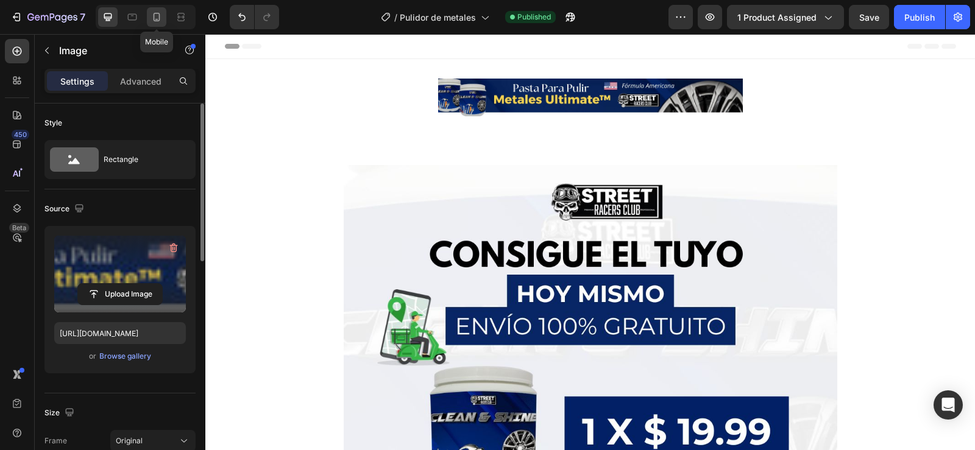
click at [162, 17] on icon at bounding box center [156, 17] width 12 height 12
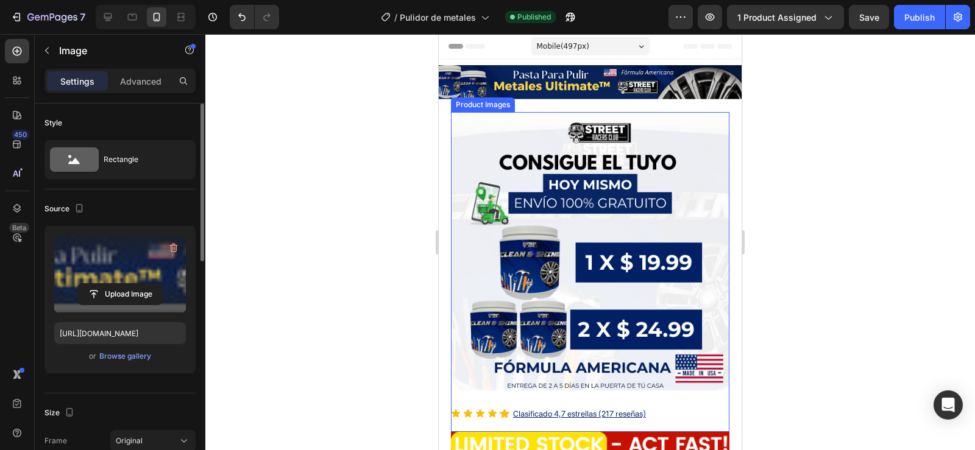
click at [694, 146] on img at bounding box center [590, 251] width 278 height 278
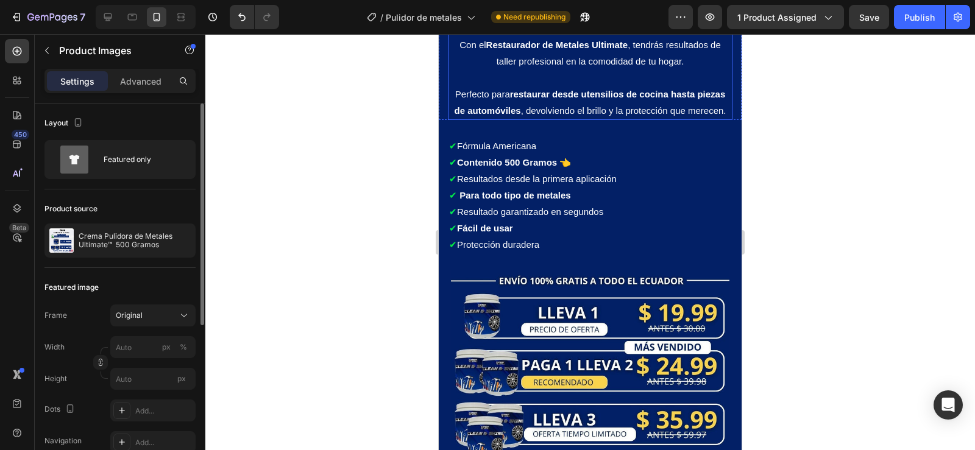
scroll to position [548, 0]
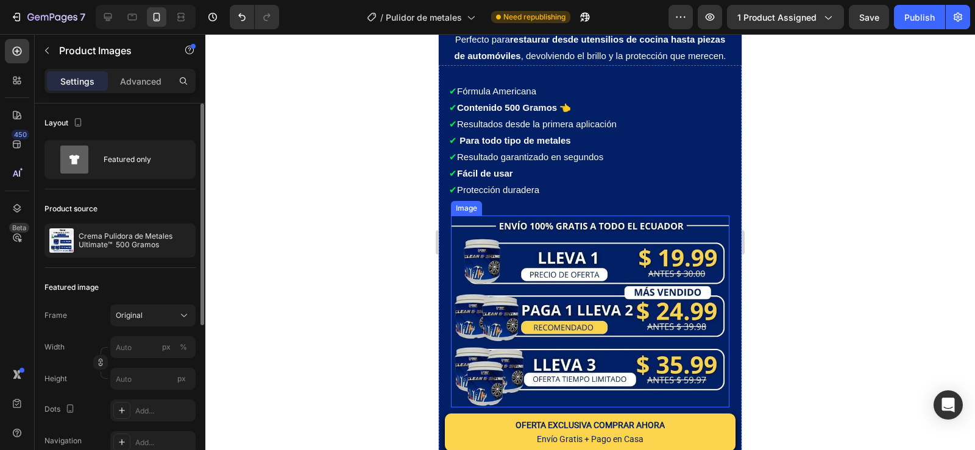
click at [560, 291] on img at bounding box center [590, 311] width 278 height 191
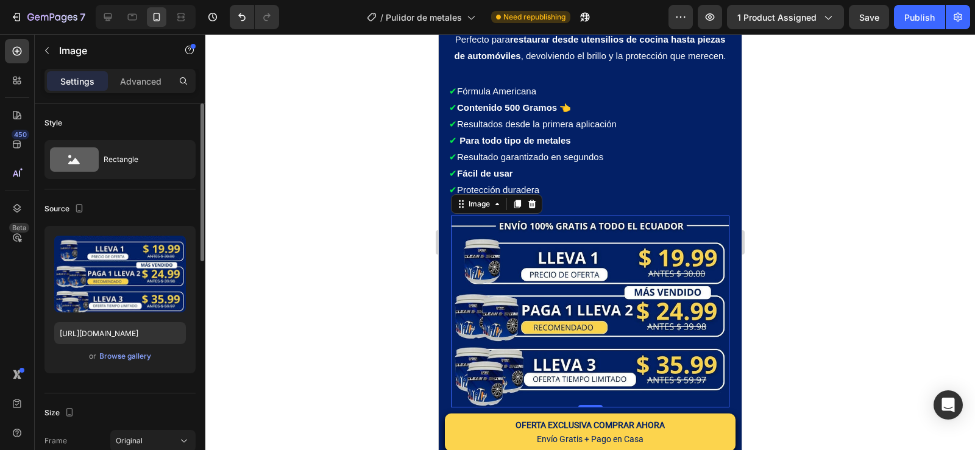
click at [528, 329] on img at bounding box center [590, 311] width 278 height 191
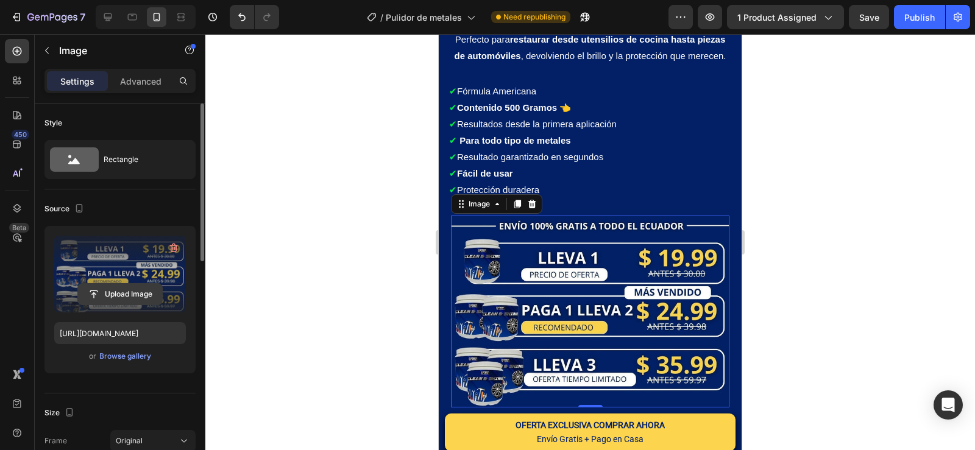
click at [133, 302] on input "file" at bounding box center [120, 294] width 84 height 21
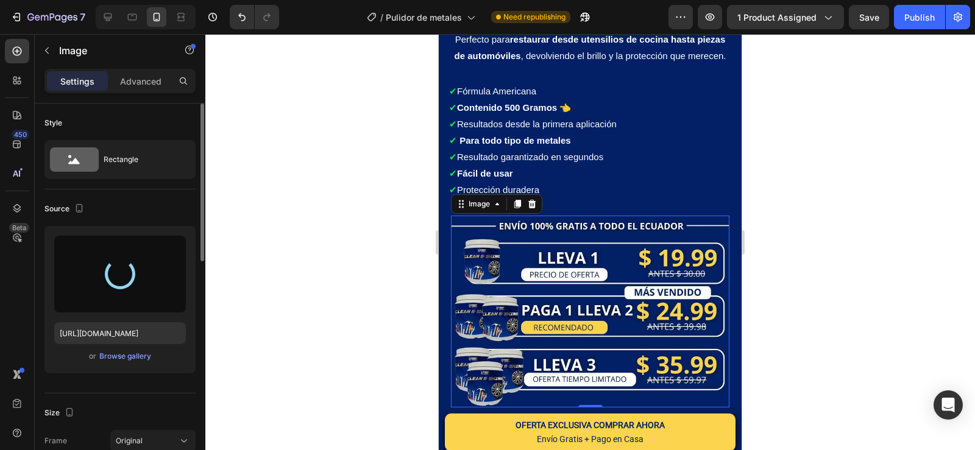
type input "https://cdn.shopify.com/s/files/1/0648/5586/7443/files/gempages_565767068222227…"
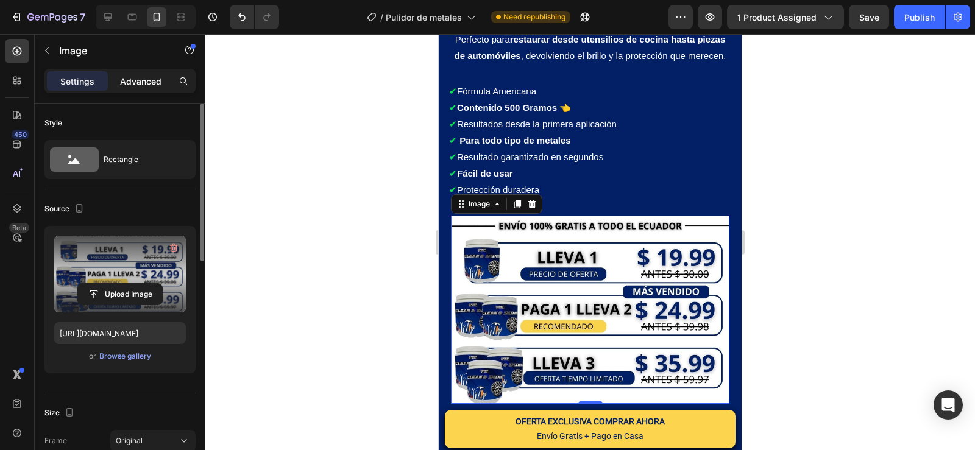
click at [153, 76] on p "Advanced" at bounding box center [140, 81] width 41 height 13
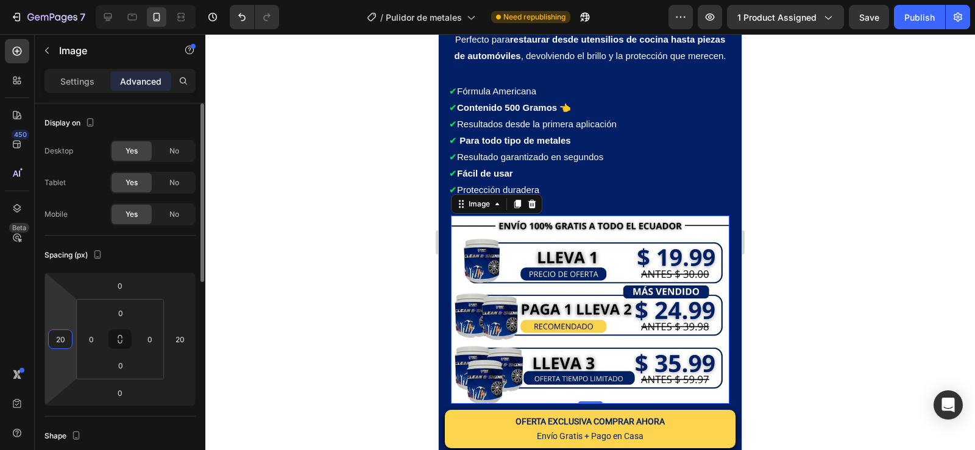
click at [66, 339] on input "20" at bounding box center [60, 339] width 18 height 18
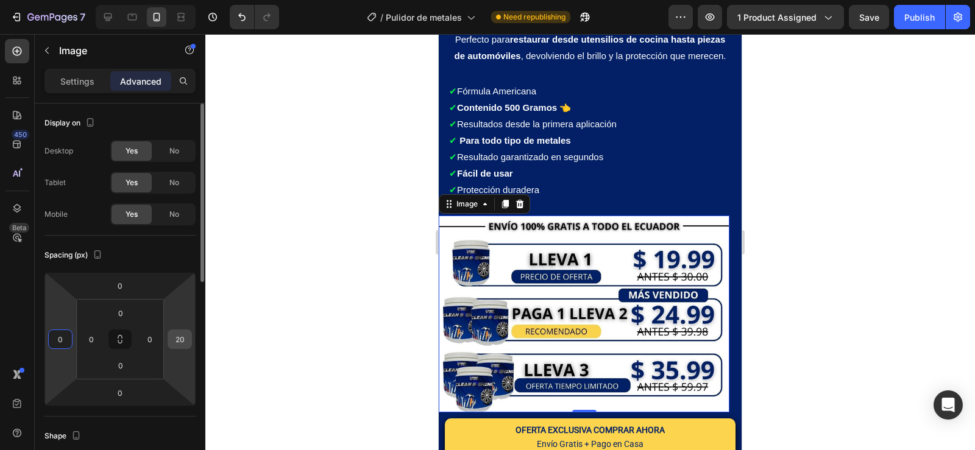
type input "0"
click at [184, 346] on input "20" at bounding box center [180, 339] width 18 height 18
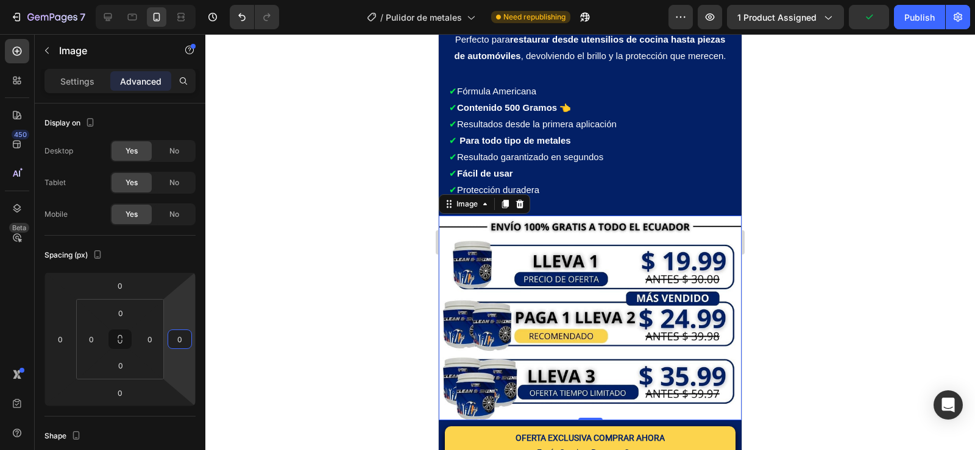
click at [861, 235] on div at bounding box center [589, 242] width 769 height 416
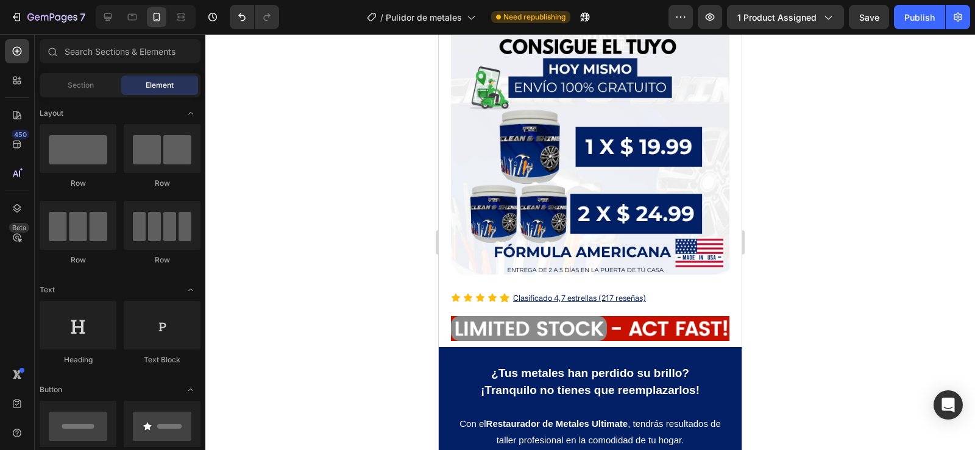
scroll to position [0, 0]
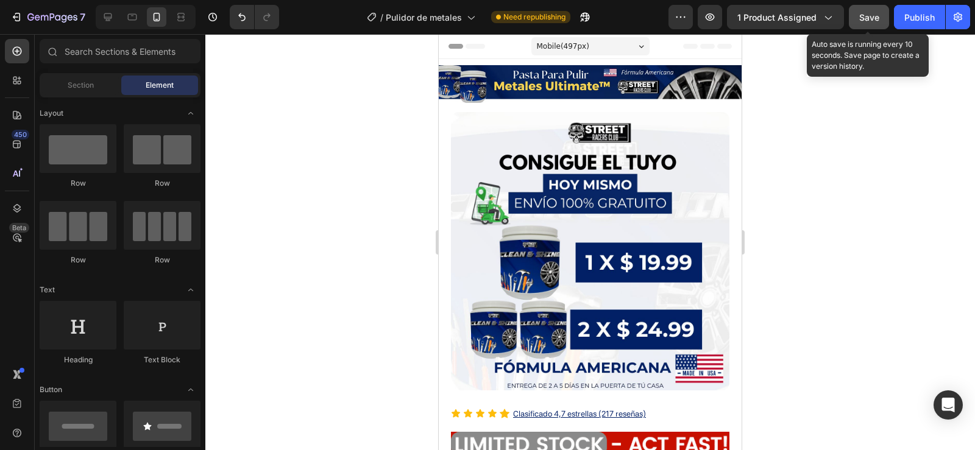
click at [873, 26] on button "Save" at bounding box center [869, 17] width 40 height 24
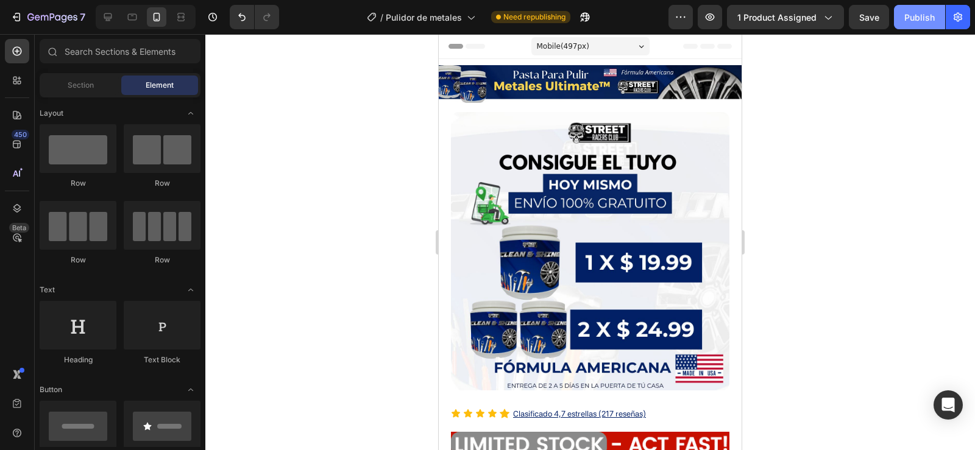
click at [933, 16] on div "Publish" at bounding box center [919, 17] width 30 height 13
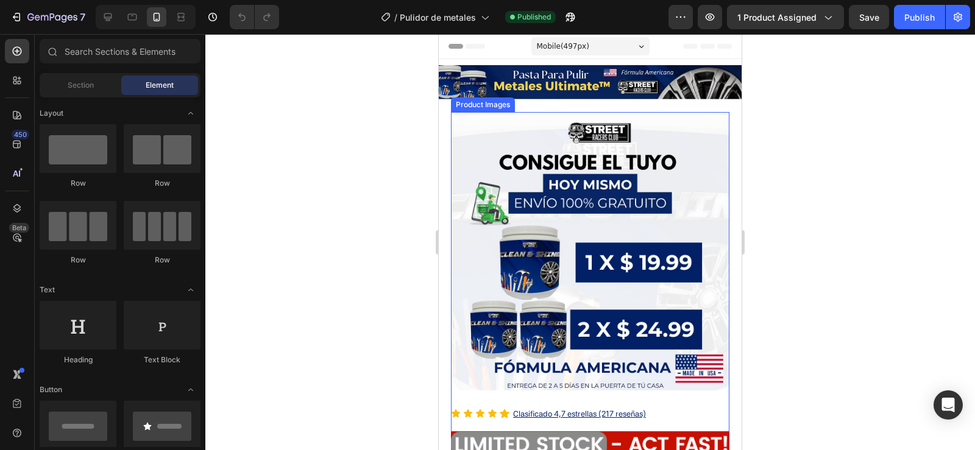
click at [592, 223] on img at bounding box center [590, 251] width 278 height 278
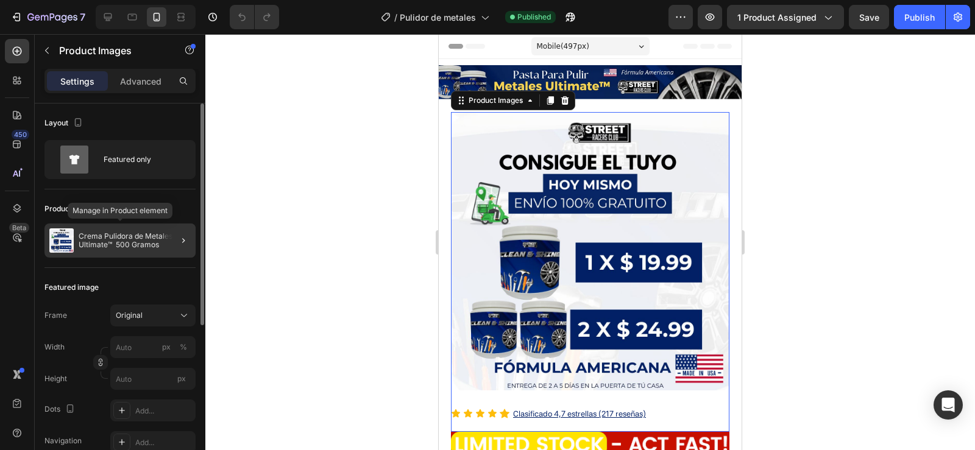
click at [98, 232] on p "Crema Pulidora de Metales Ultimate™ 500 Gramos" at bounding box center [135, 240] width 112 height 17
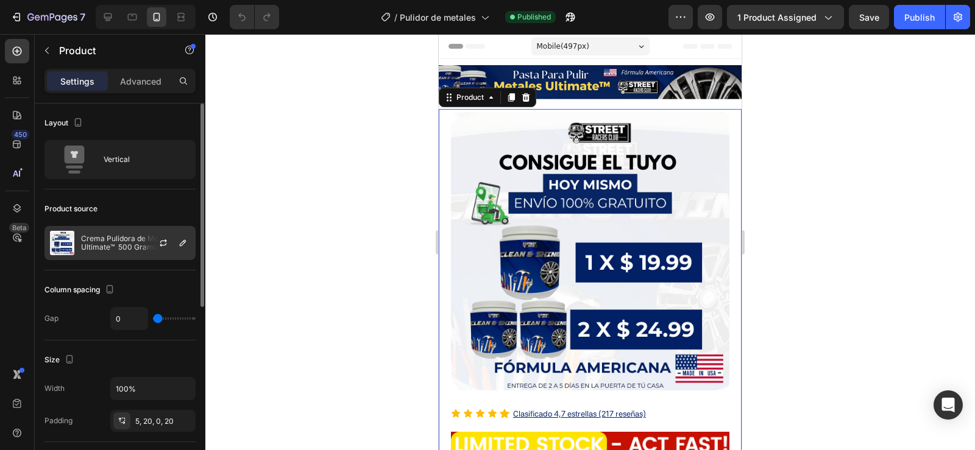
click at [116, 239] on p "Crema Pulidora de Metales Ultimate™ 500 Gramos" at bounding box center [135, 243] width 109 height 17
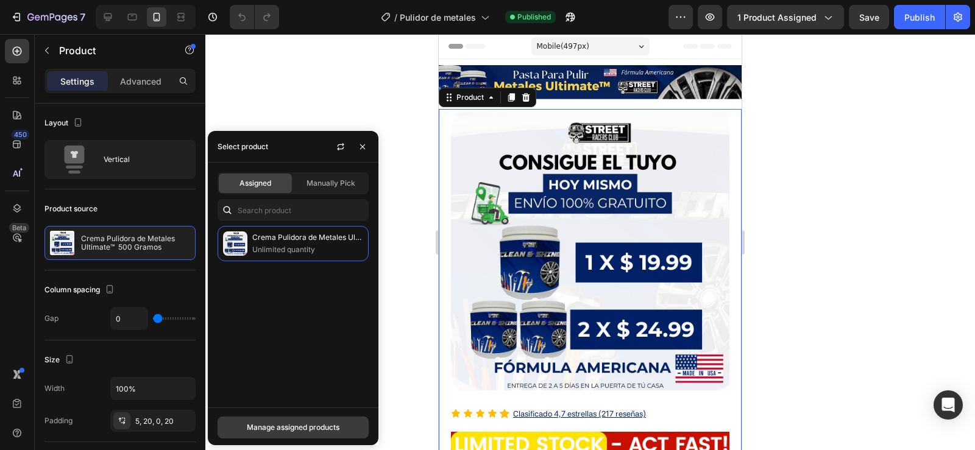
click at [322, 424] on div "Manage assigned products" at bounding box center [293, 427] width 93 height 11
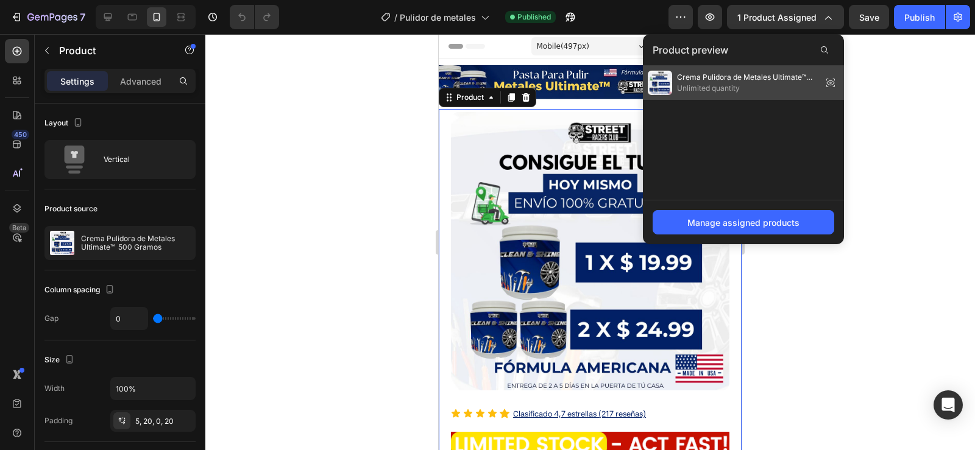
click at [794, 74] on span "Crema Pulidora de Metales Ultimate™ 500 Gramos" at bounding box center [747, 77] width 140 height 11
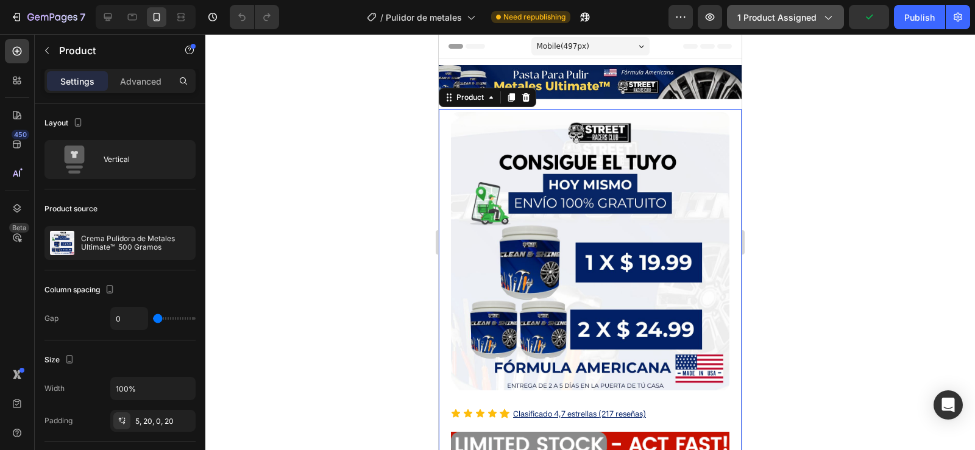
click at [785, 21] on span "1 product assigned" at bounding box center [776, 17] width 79 height 13
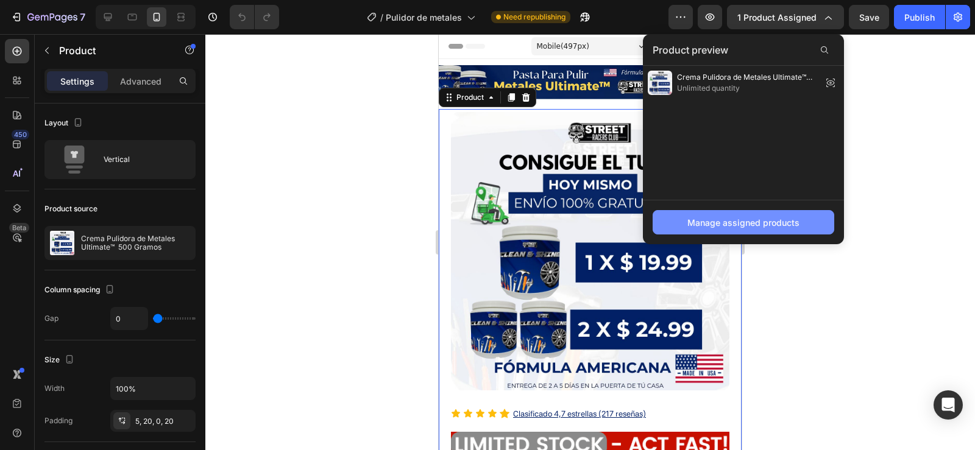
click at [774, 222] on div "Manage assigned products" at bounding box center [743, 222] width 112 height 13
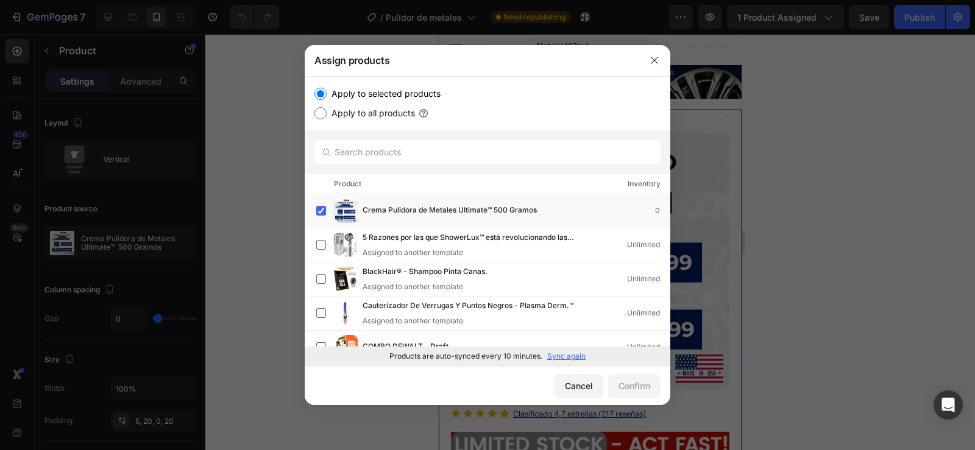
click at [576, 352] on p "Sync again" at bounding box center [566, 356] width 38 height 11
click at [648, 58] on button "button" at bounding box center [654, 60] width 19 height 19
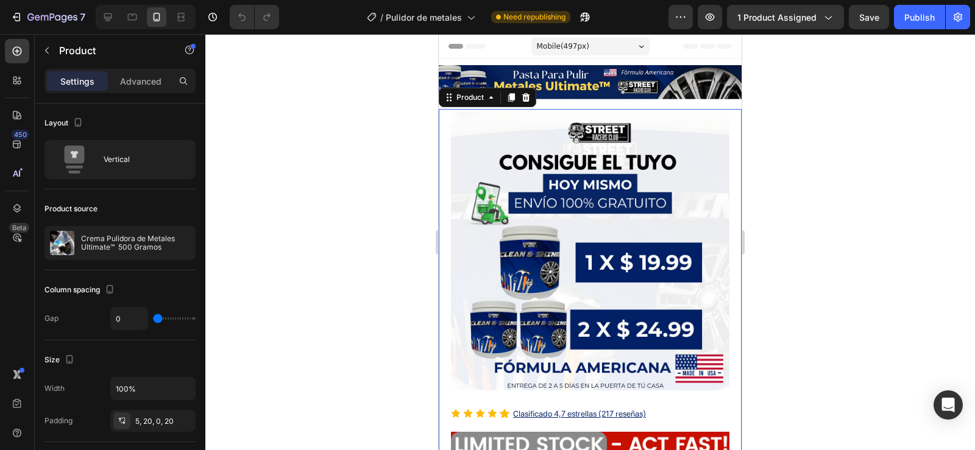
click at [358, 182] on div at bounding box center [589, 242] width 769 height 416
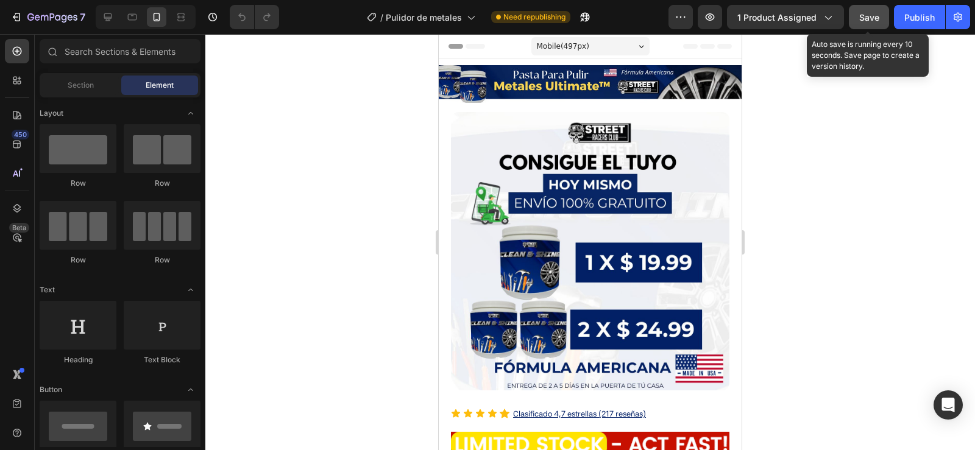
click at [863, 23] on div "Save" at bounding box center [869, 17] width 20 height 13
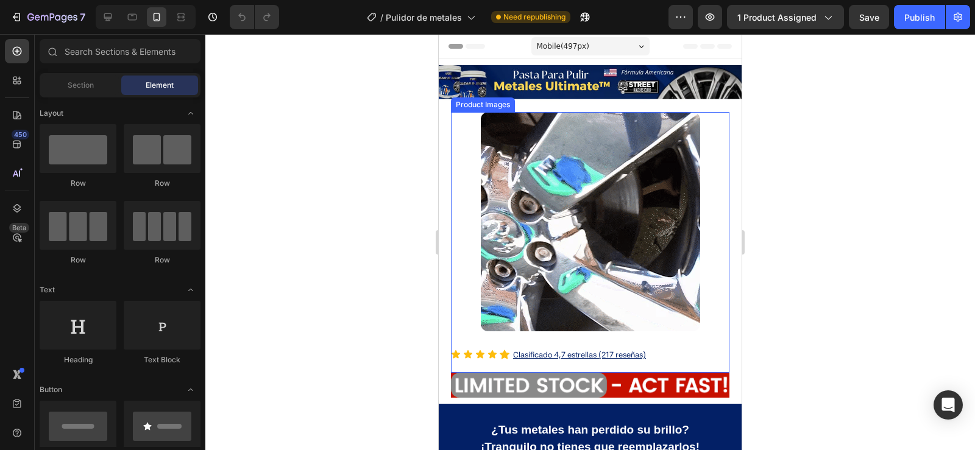
click at [556, 203] on img at bounding box center [590, 221] width 219 height 219
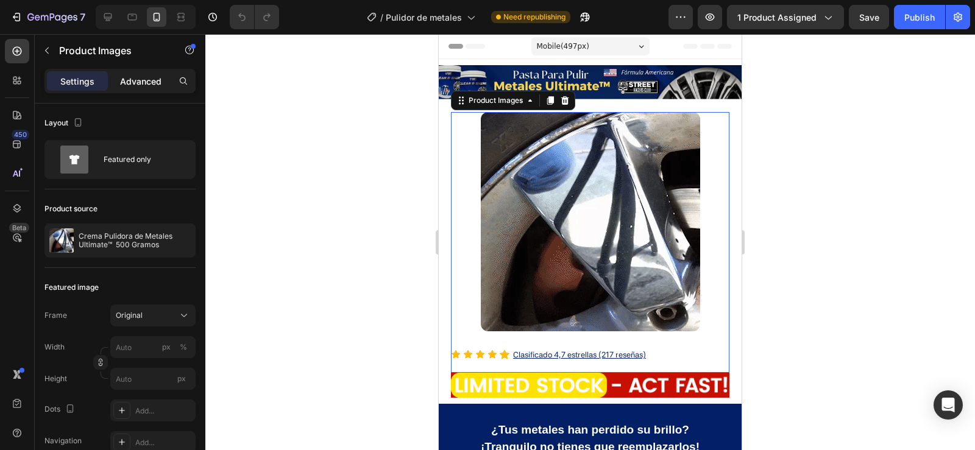
click at [150, 79] on p "Advanced" at bounding box center [140, 81] width 41 height 13
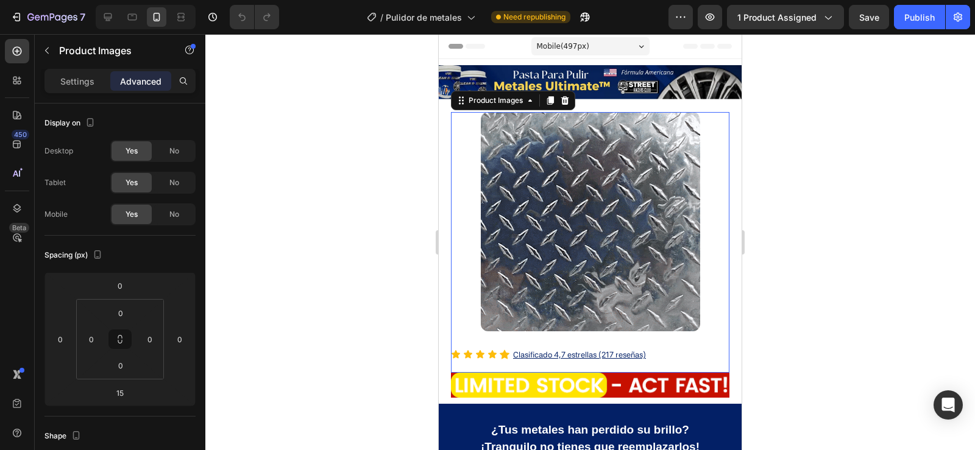
click at [579, 229] on img at bounding box center [590, 221] width 219 height 219
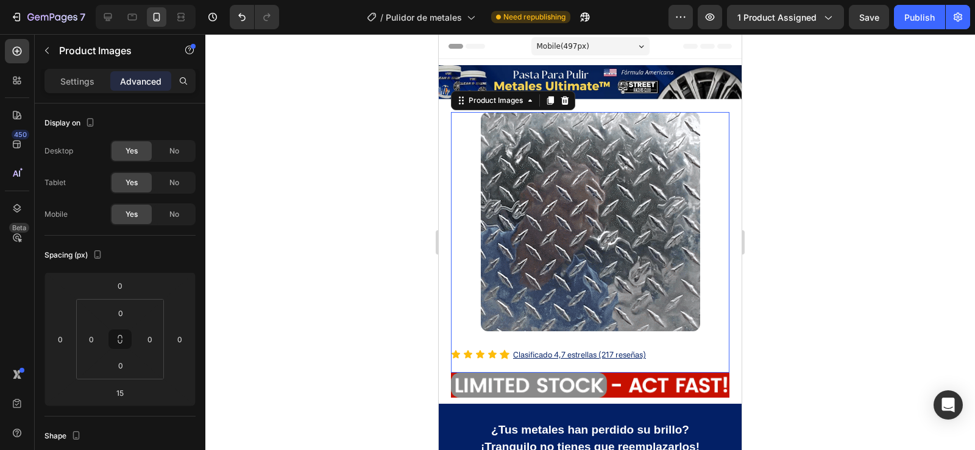
click at [71, 91] on div "Settings Advanced" at bounding box center [119, 81] width 151 height 24
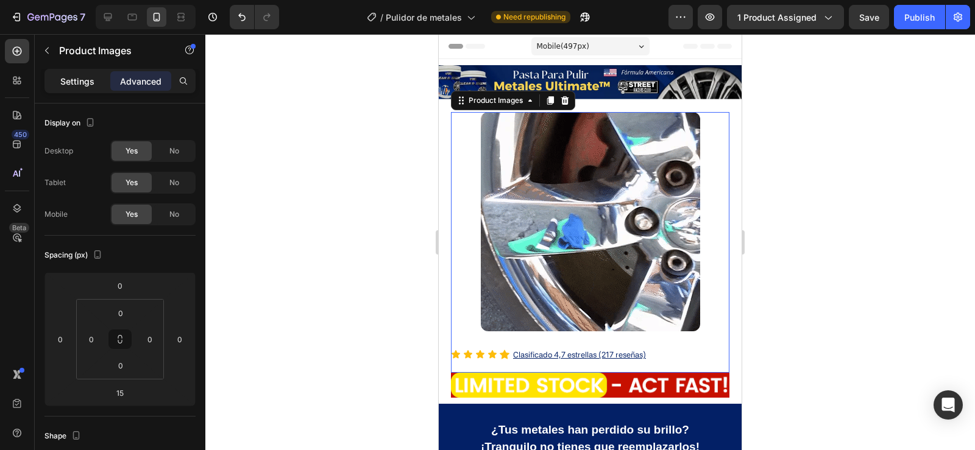
click at [89, 87] on p "Settings" at bounding box center [77, 81] width 34 height 13
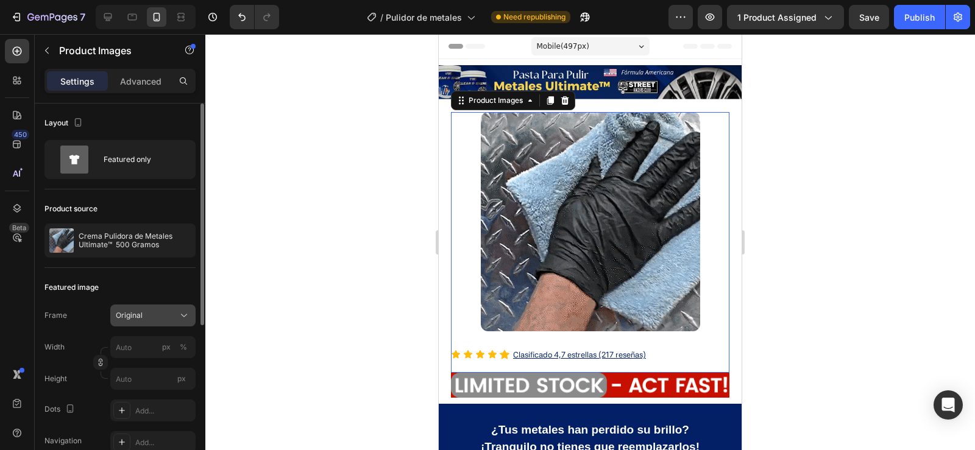
scroll to position [61, 0]
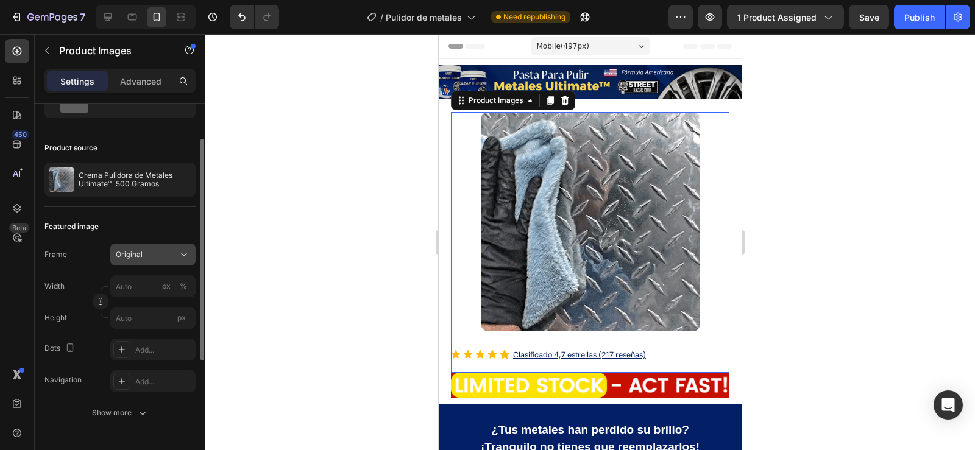
click at [168, 253] on div "Original" at bounding box center [146, 254] width 60 height 11
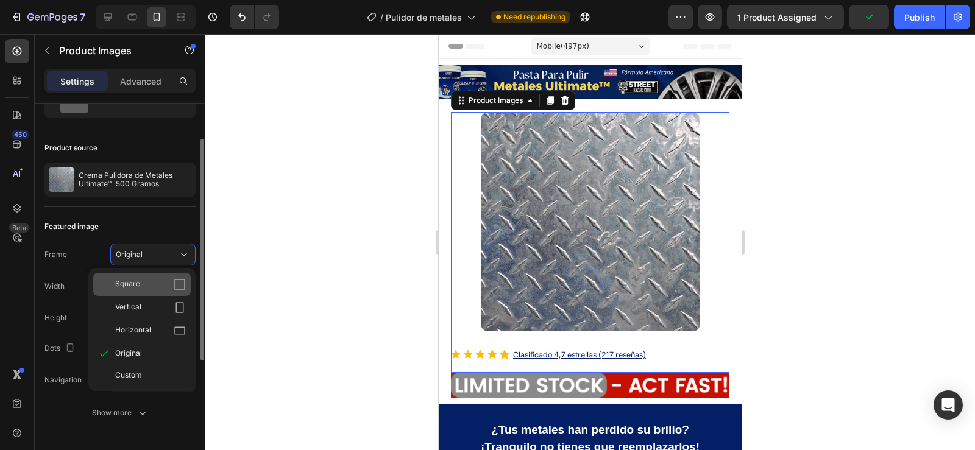
click at [154, 286] on div "Square" at bounding box center [150, 284] width 71 height 12
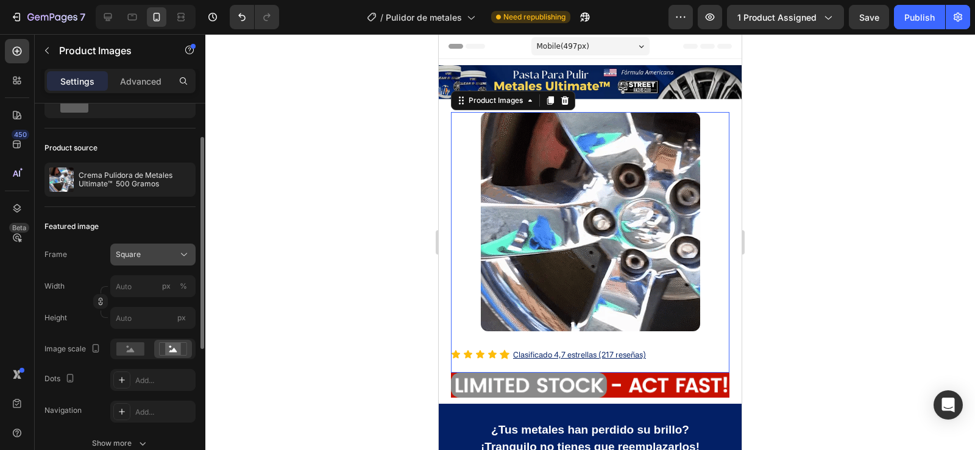
click at [158, 259] on div "Square" at bounding box center [146, 254] width 60 height 11
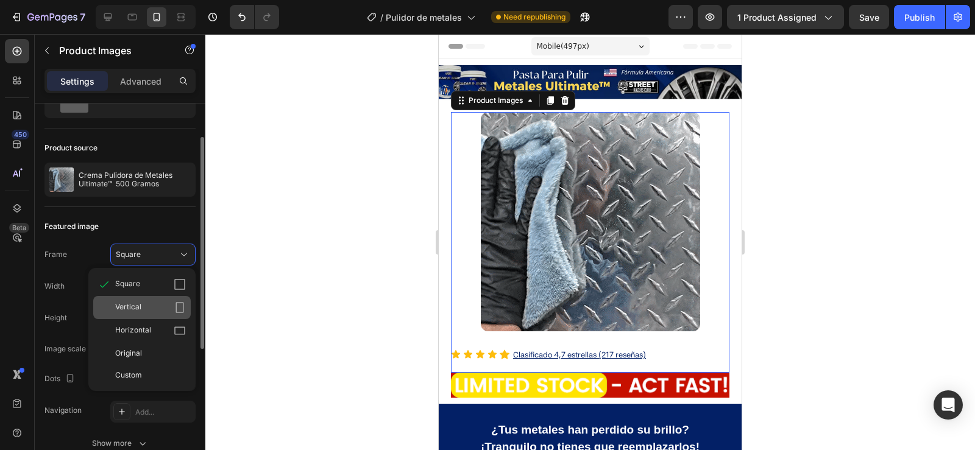
click at [150, 300] on div "Vertical" at bounding box center [141, 307] width 97 height 23
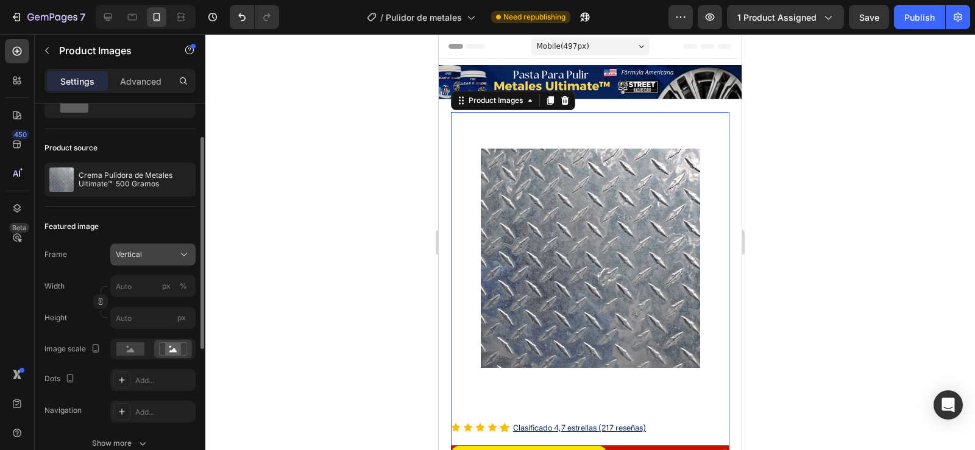
click at [170, 255] on div "Vertical" at bounding box center [146, 254] width 60 height 11
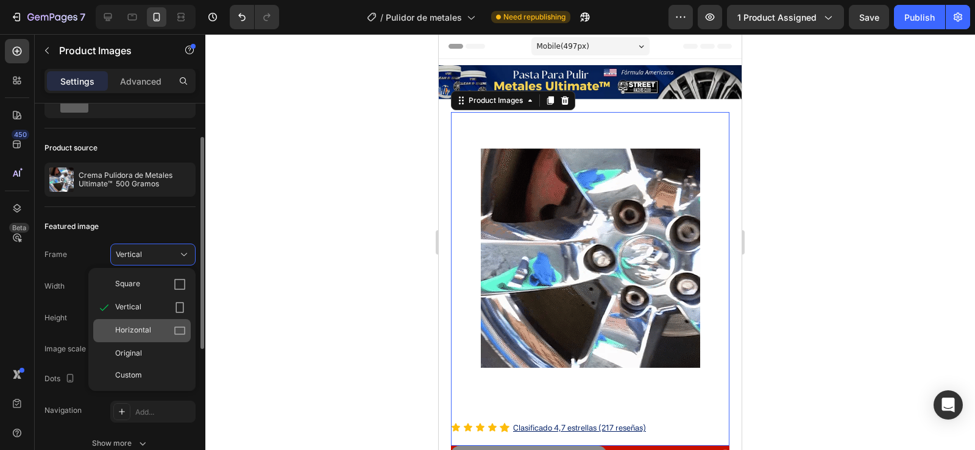
click at [159, 335] on div "Horizontal" at bounding box center [150, 331] width 71 height 12
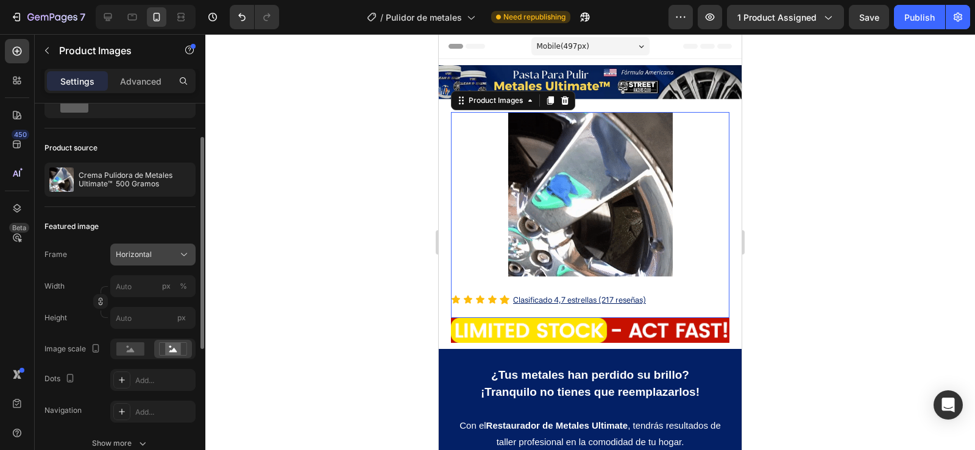
click at [165, 256] on div "Horizontal" at bounding box center [146, 254] width 60 height 11
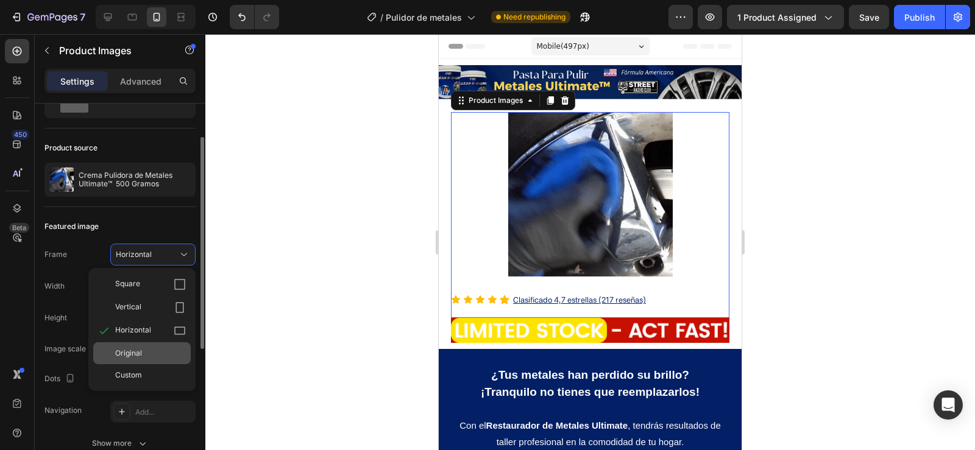
click at [159, 346] on div "Original" at bounding box center [141, 353] width 97 height 22
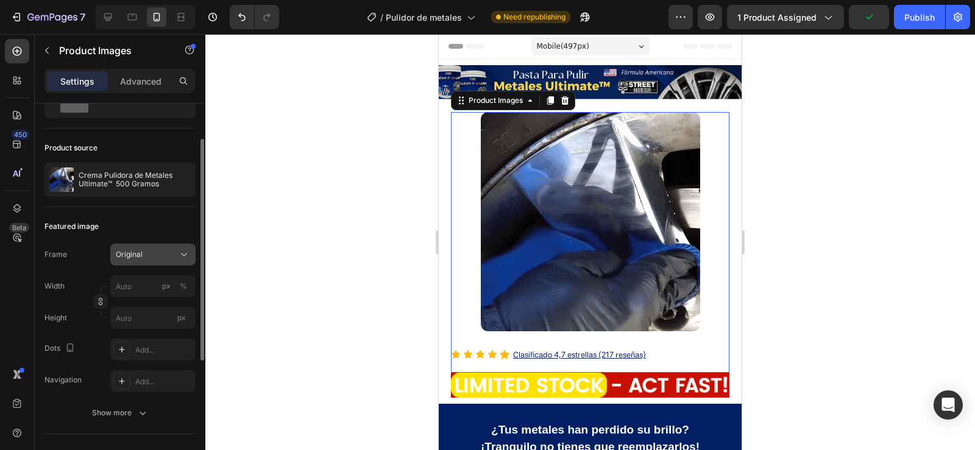
click at [167, 254] on div "Original" at bounding box center [146, 254] width 60 height 11
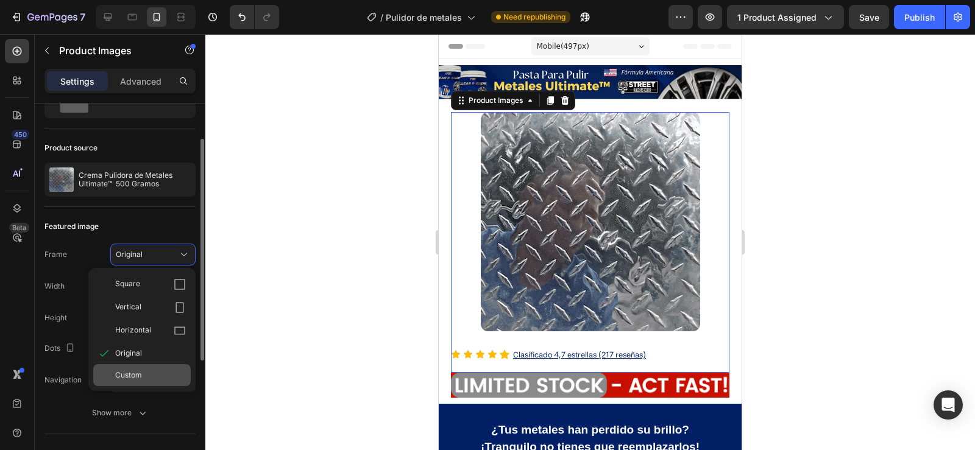
click at [163, 372] on div "Custom" at bounding box center [150, 375] width 71 height 11
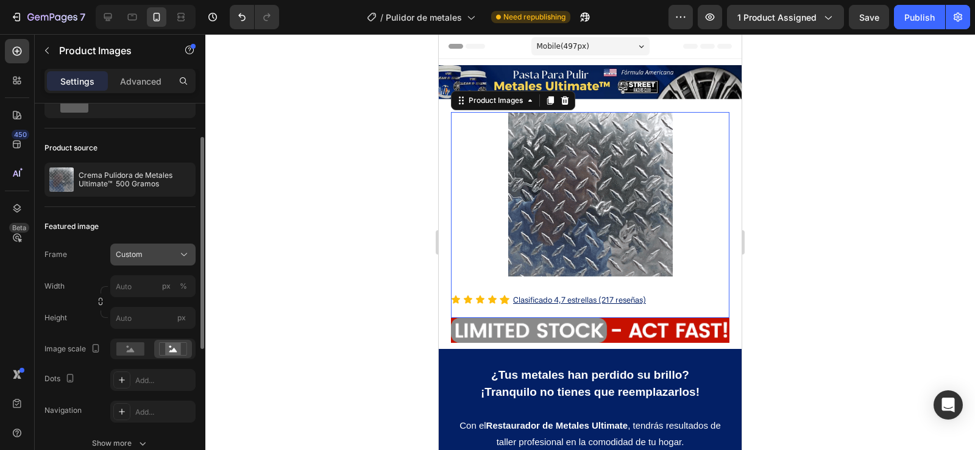
click at [164, 255] on div "Custom" at bounding box center [146, 254] width 60 height 11
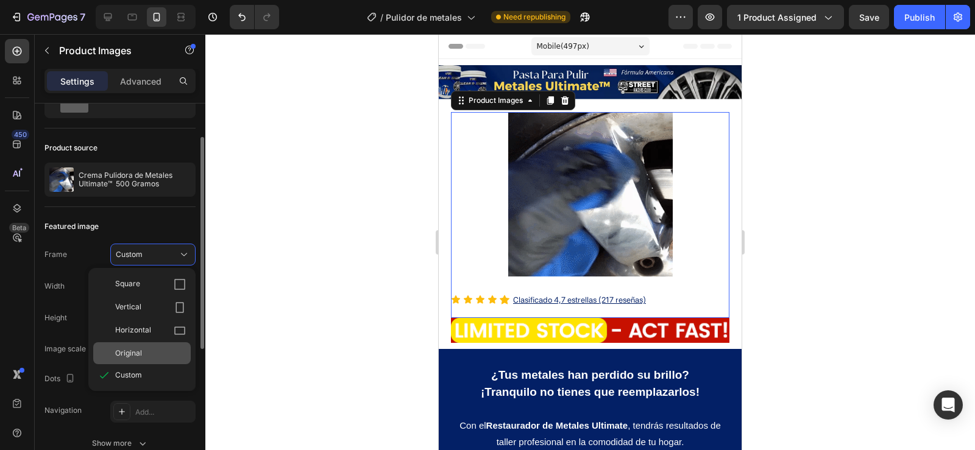
click at [143, 353] on div "Original" at bounding box center [150, 353] width 71 height 11
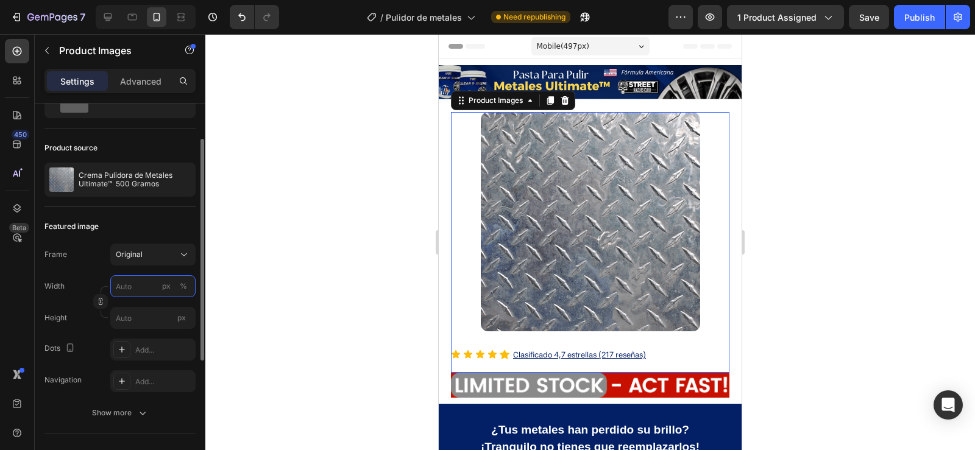
click at [129, 293] on input "px %" at bounding box center [152, 286] width 85 height 22
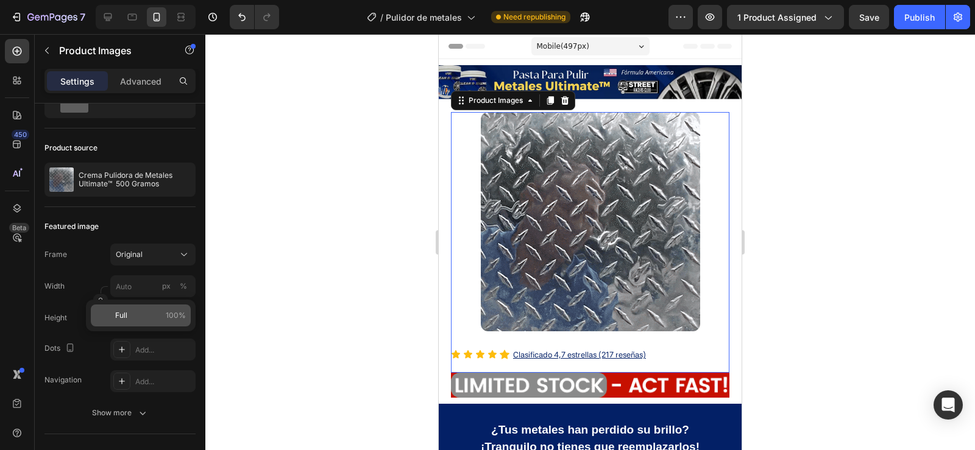
click at [121, 313] on span "Full" at bounding box center [121, 315] width 12 height 11
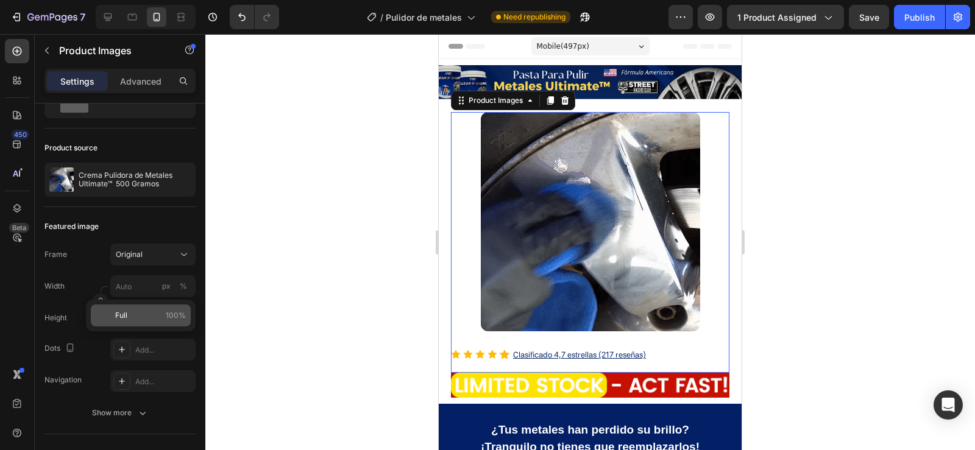
type input "100"
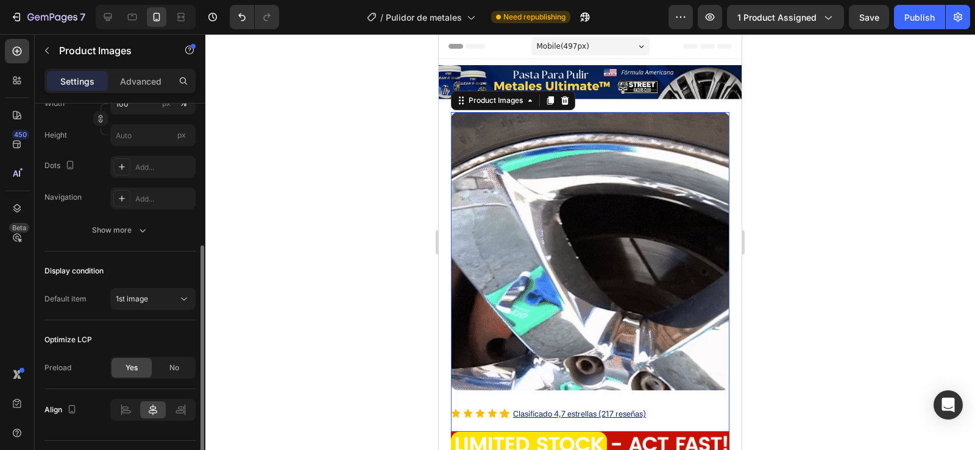
scroll to position [273, 0]
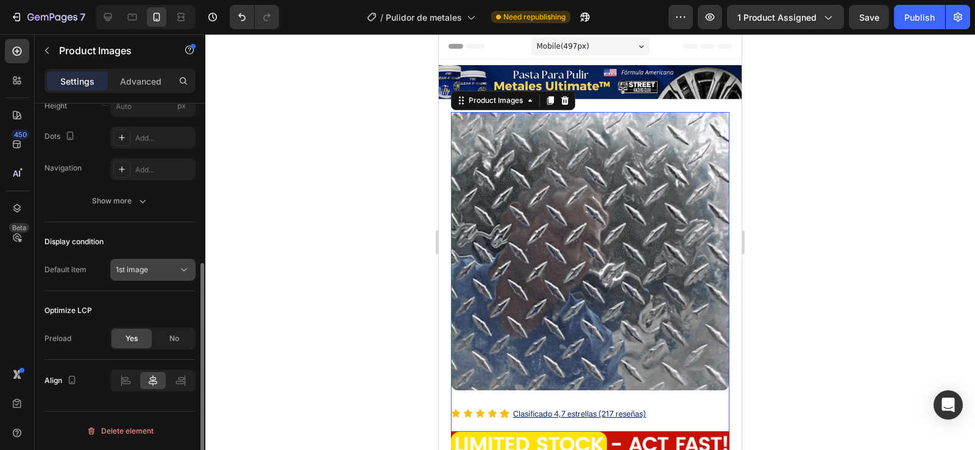
click at [171, 264] on div "1st image" at bounding box center [147, 269] width 62 height 11
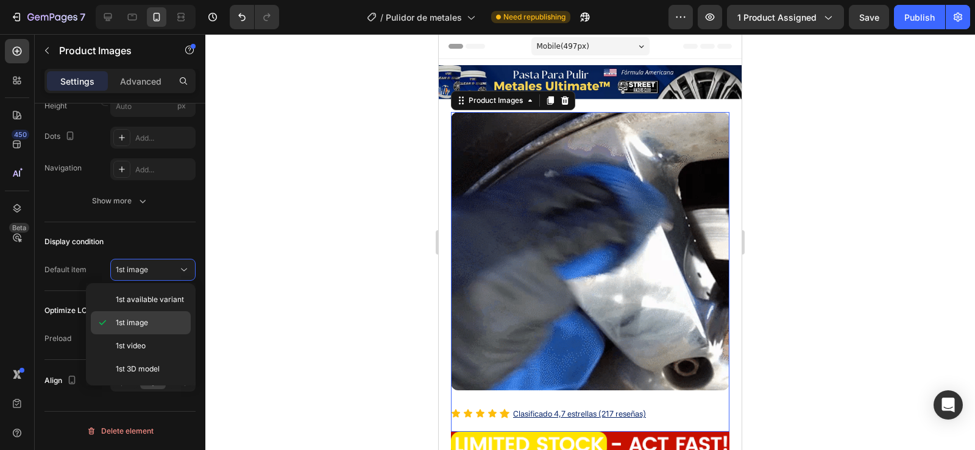
click at [149, 323] on p "1st image" at bounding box center [150, 322] width 69 height 11
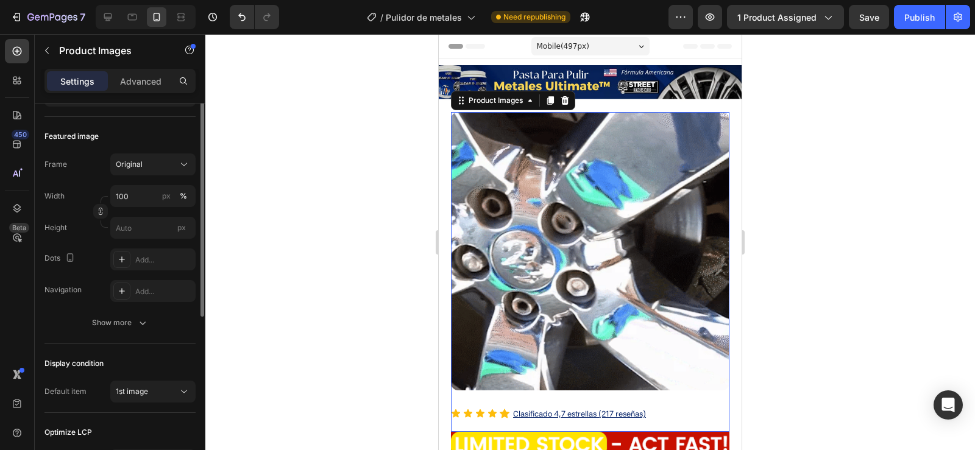
scroll to position [0, 0]
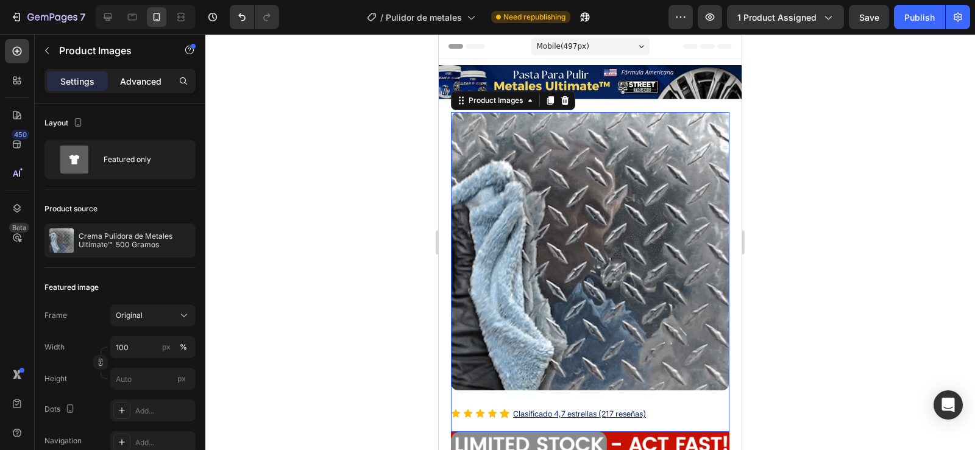
click at [133, 88] on div "Advanced" at bounding box center [140, 80] width 61 height 19
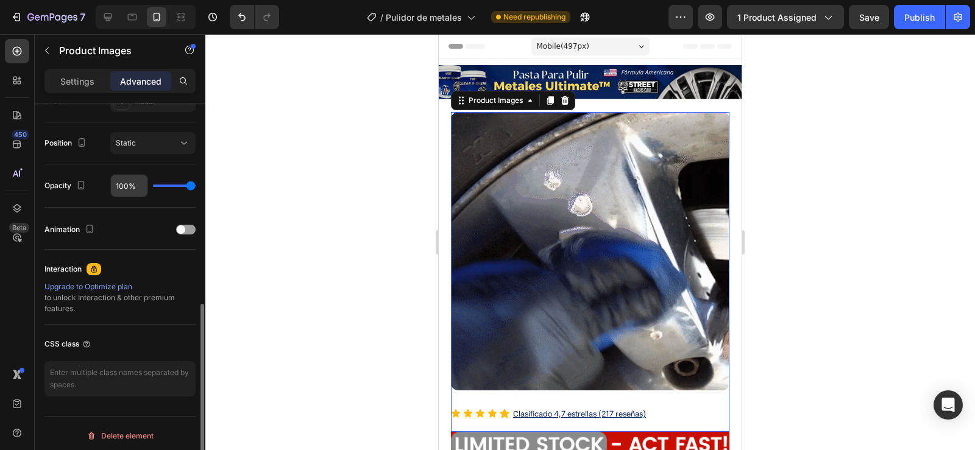
scroll to position [431, 0]
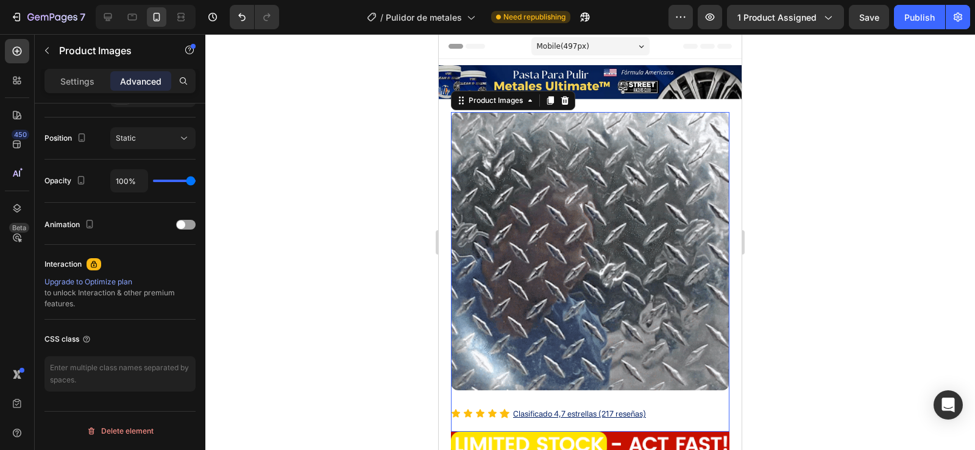
click at [548, 272] on img at bounding box center [590, 251] width 278 height 278
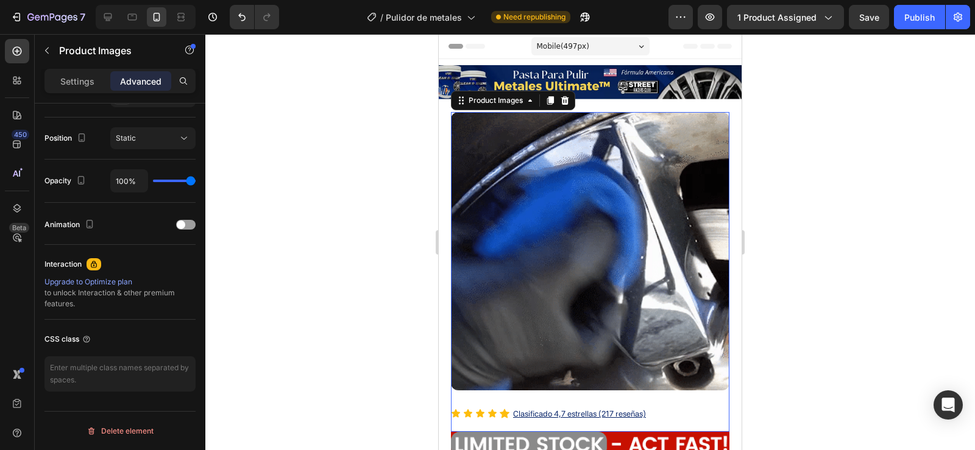
click at [352, 264] on div at bounding box center [589, 242] width 769 height 416
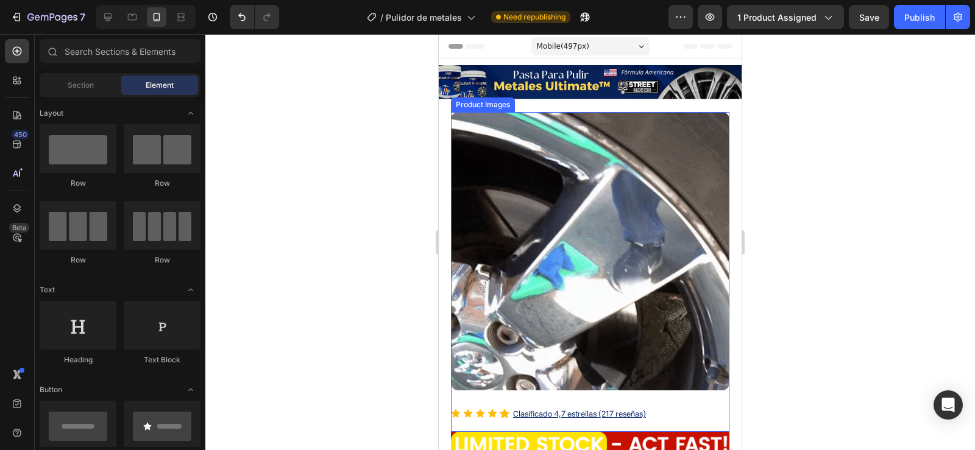
click at [474, 253] on img at bounding box center [590, 251] width 278 height 278
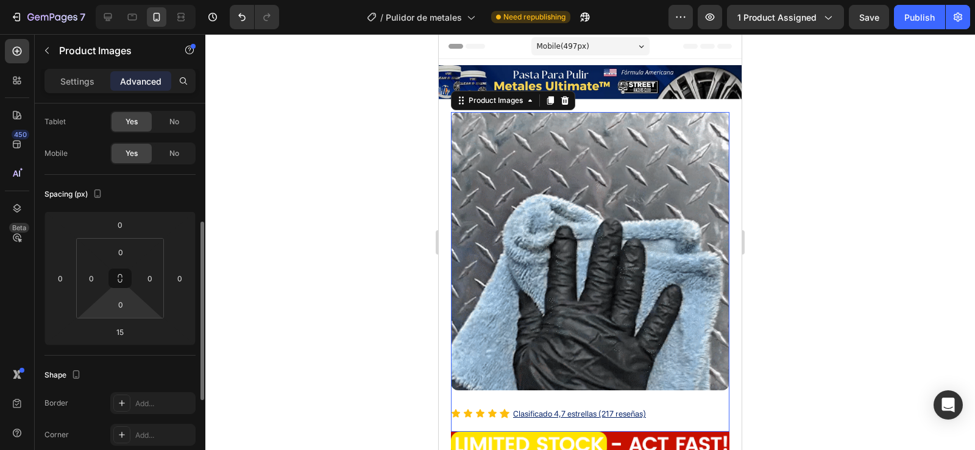
scroll to position [122, 0]
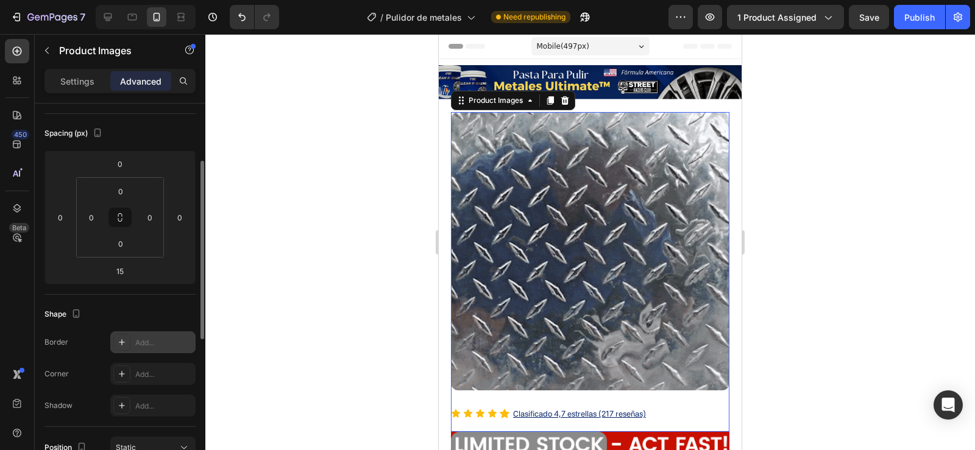
click at [147, 345] on div "Add..." at bounding box center [163, 343] width 57 height 11
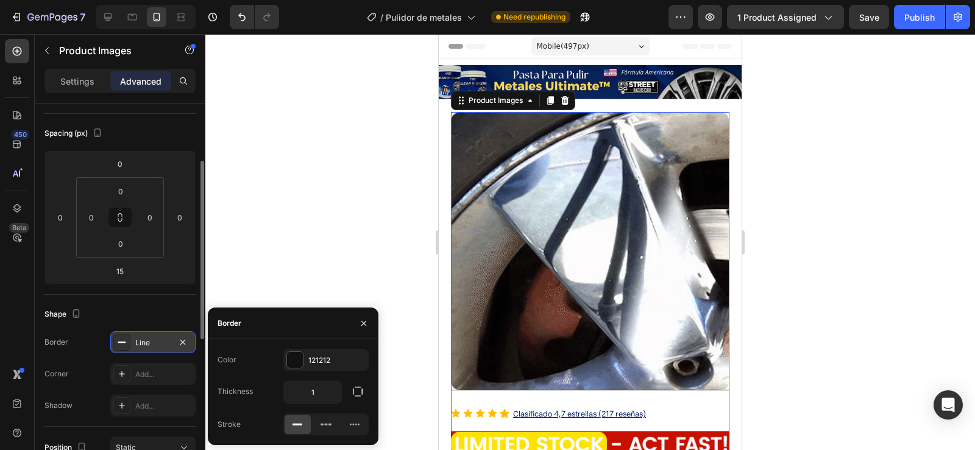
click at [292, 423] on icon at bounding box center [297, 425] width 12 height 12
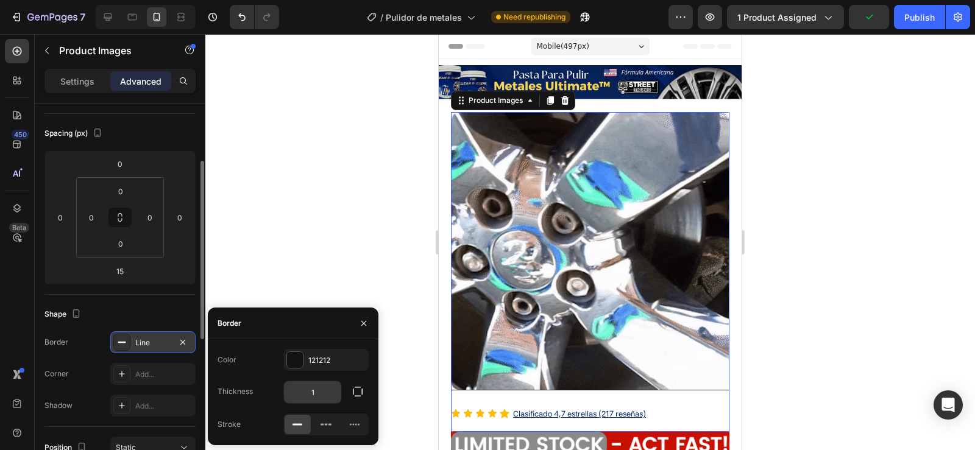
click at [313, 400] on input "1" at bounding box center [312, 392] width 57 height 22
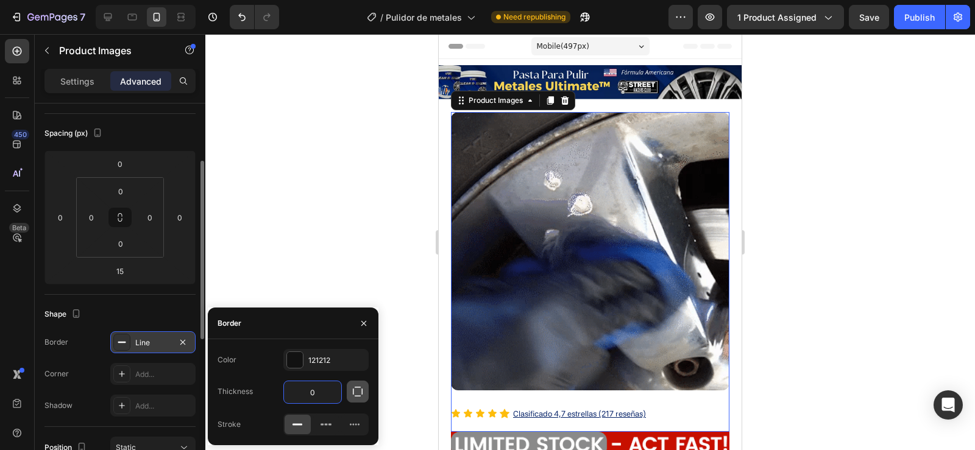
type input "0"
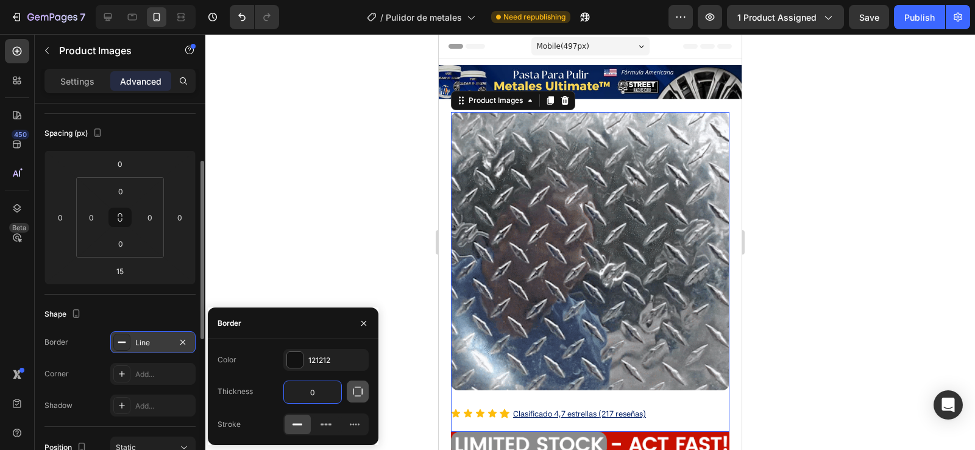
click at [355, 393] on icon "button" at bounding box center [358, 392] width 12 height 12
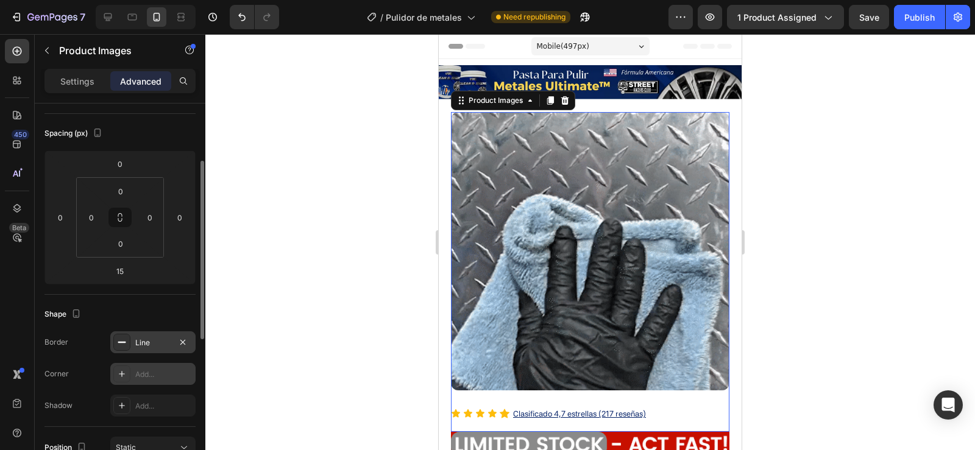
click at [124, 374] on icon at bounding box center [122, 374] width 6 height 6
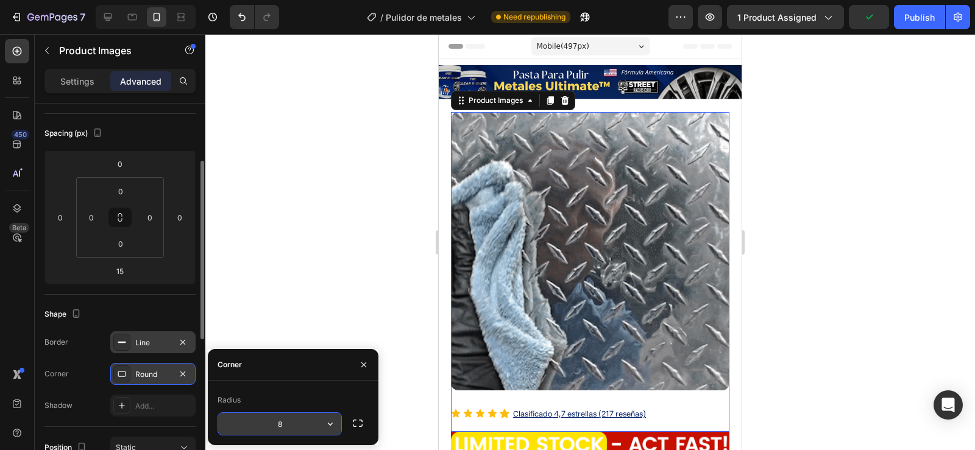
click at [333, 422] on icon "button" at bounding box center [330, 424] width 12 height 12
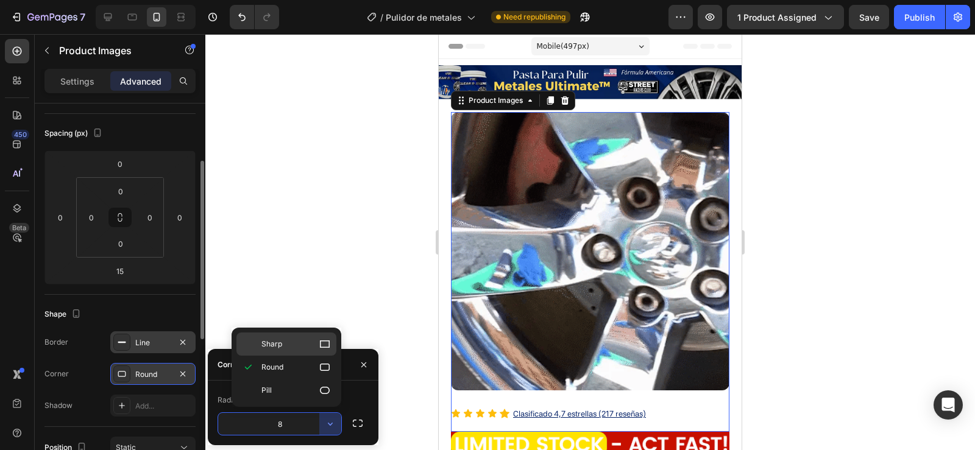
click at [319, 349] on icon at bounding box center [325, 344] width 12 height 12
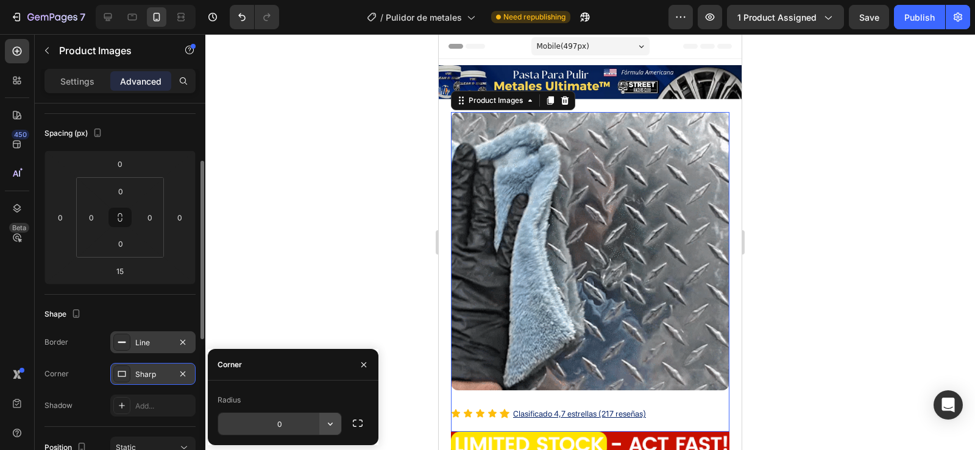
click at [332, 423] on icon "button" at bounding box center [330, 424] width 12 height 12
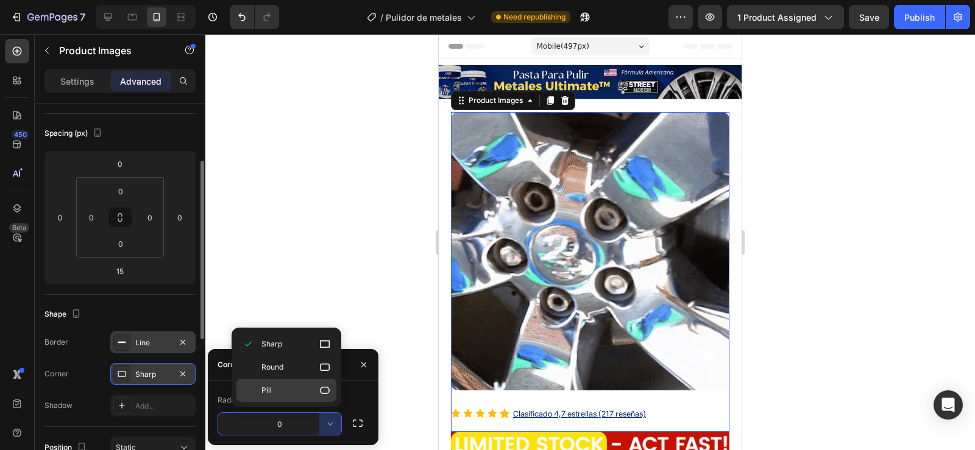
click at [289, 391] on p "Pill" at bounding box center [295, 390] width 69 height 12
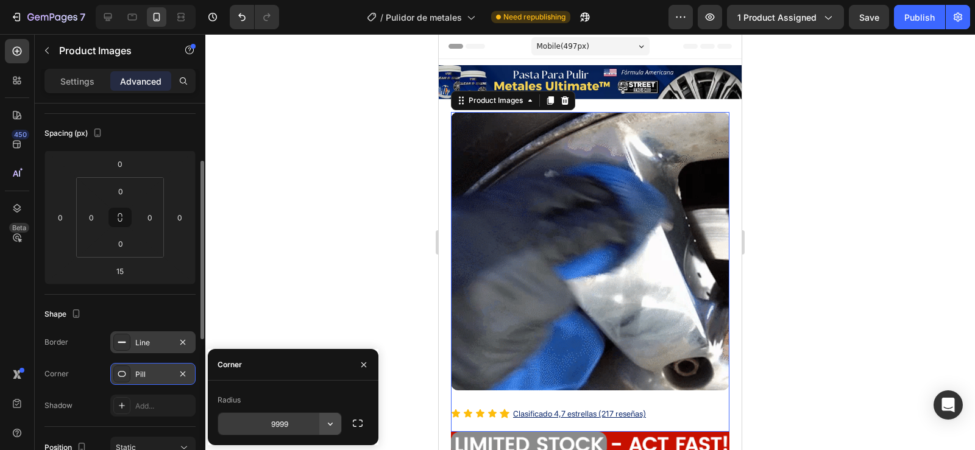
click at [327, 429] on icon "button" at bounding box center [330, 424] width 12 height 12
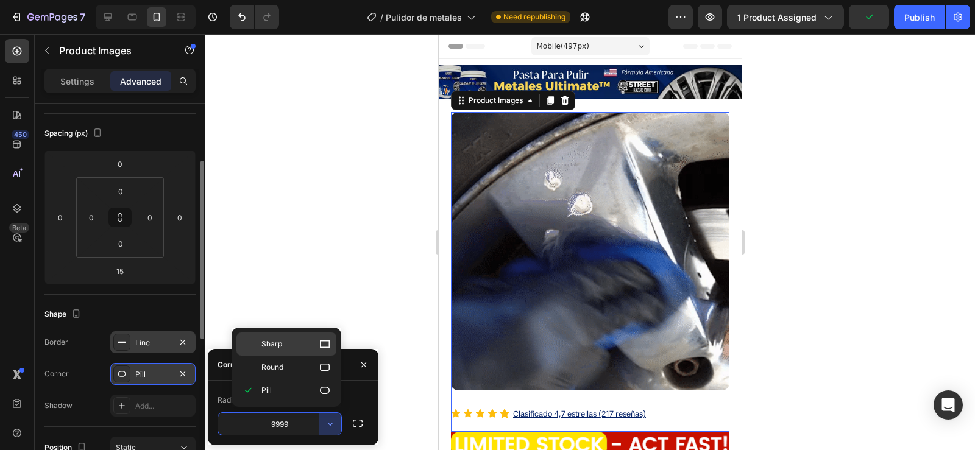
click at [317, 350] on p "Sharp" at bounding box center [295, 344] width 69 height 12
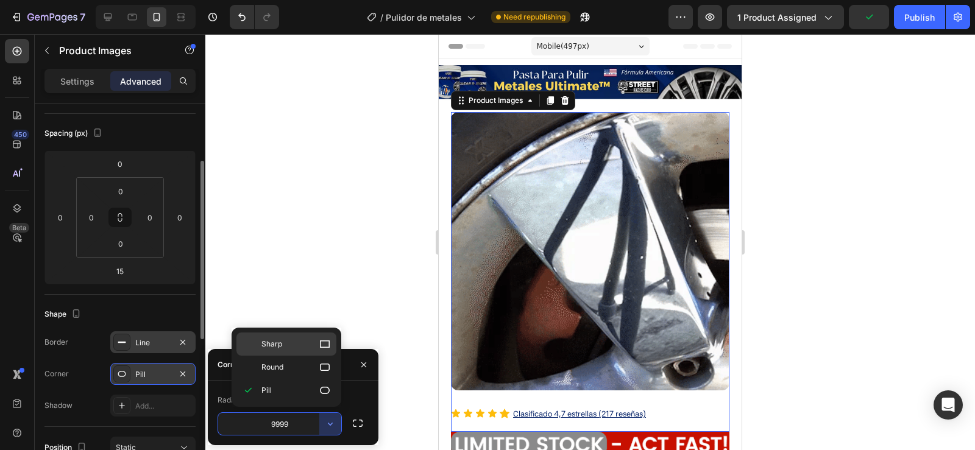
type input "0"
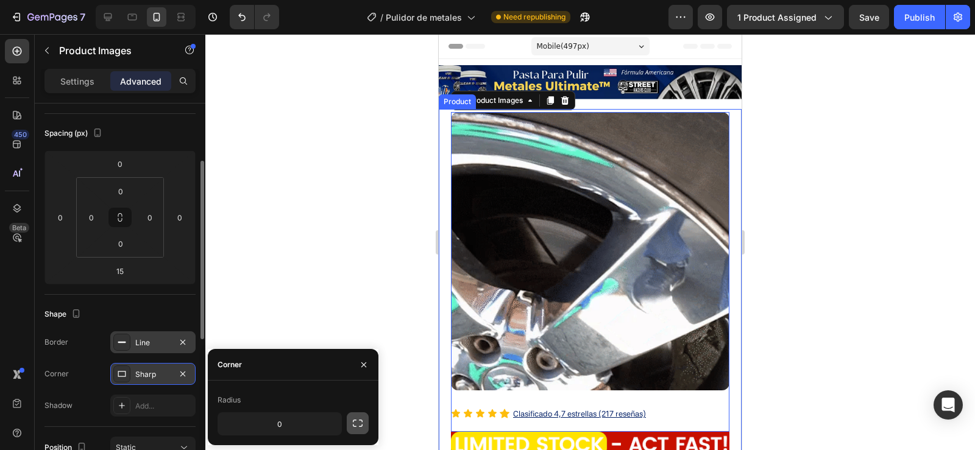
click at [359, 428] on icon "button" at bounding box center [358, 423] width 12 height 12
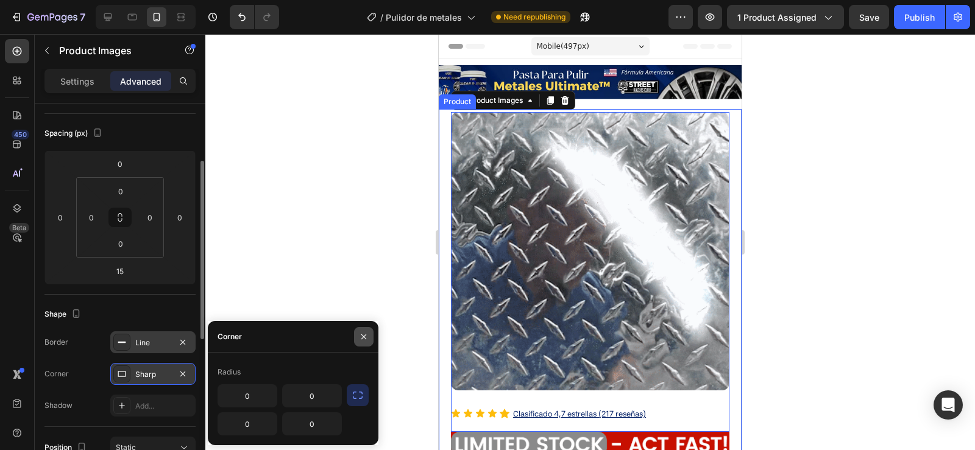
click at [359, 337] on icon "button" at bounding box center [364, 337] width 10 height 10
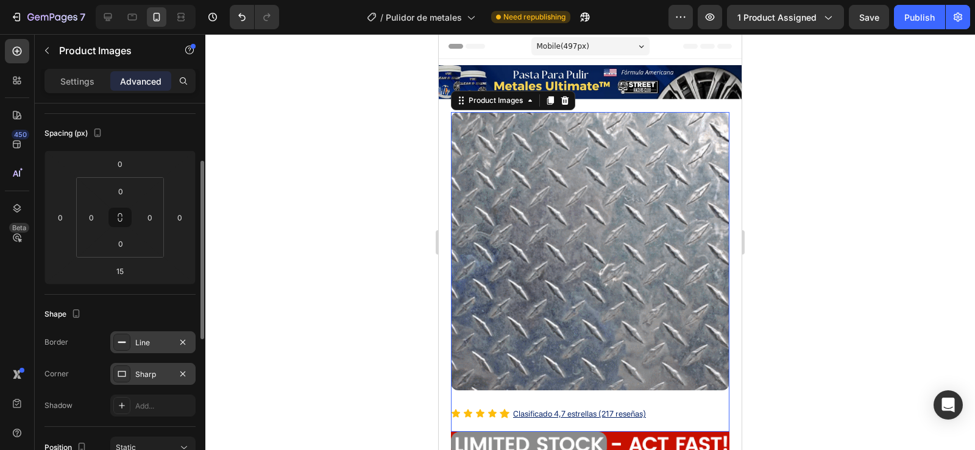
click at [769, 174] on div at bounding box center [589, 242] width 769 height 416
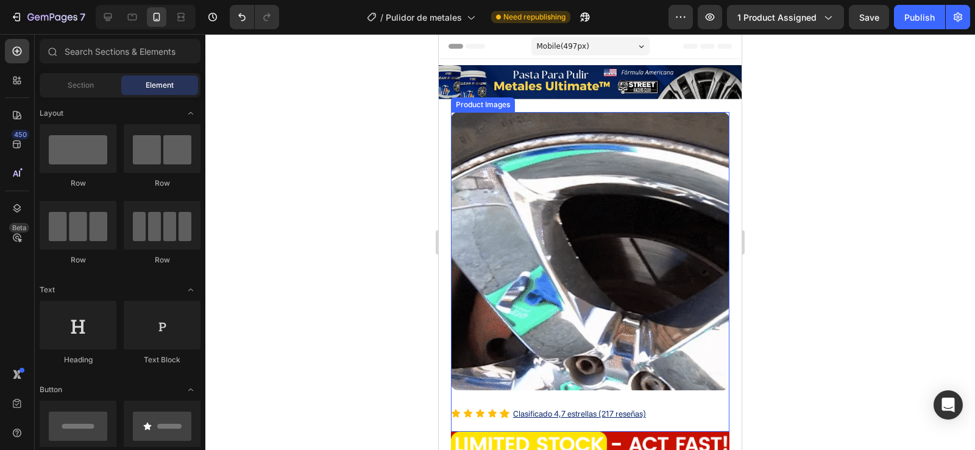
click at [594, 250] on img at bounding box center [590, 251] width 278 height 278
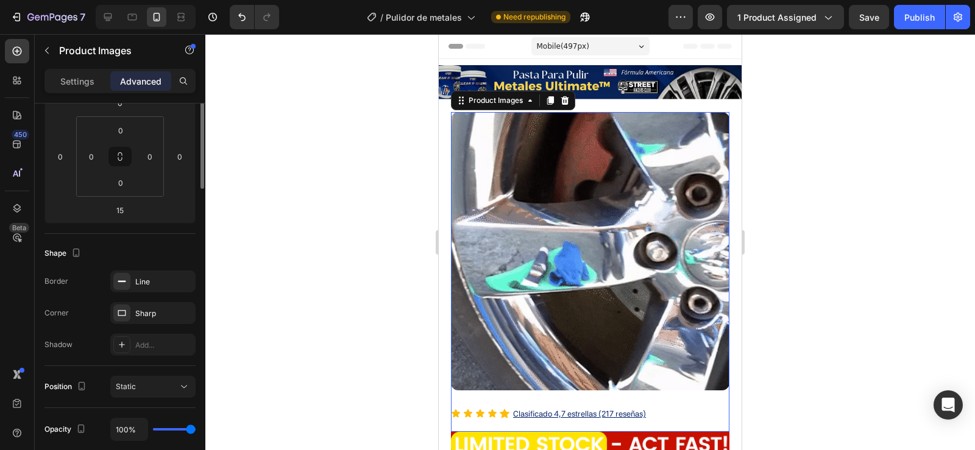
scroll to position [244, 0]
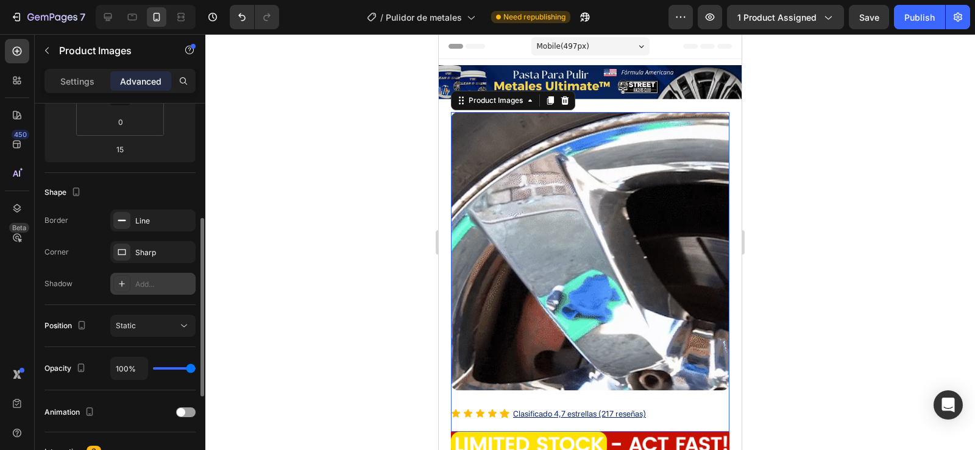
click at [126, 285] on icon at bounding box center [122, 284] width 10 height 10
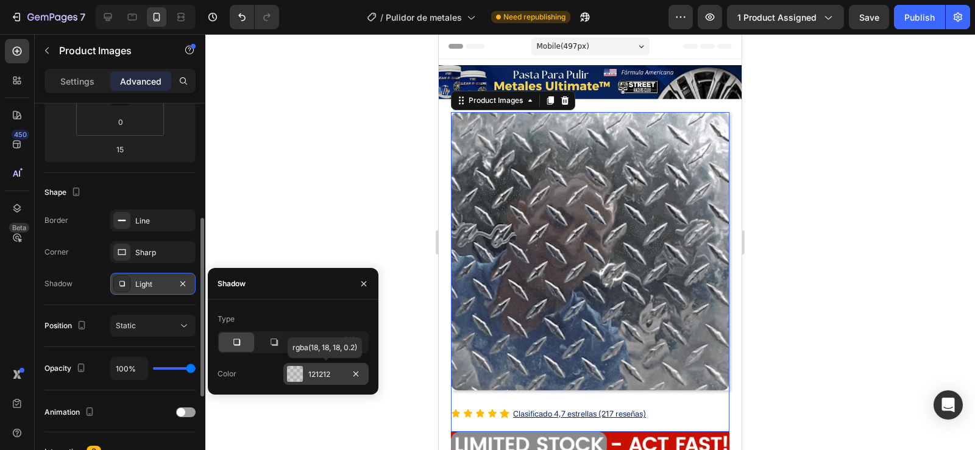
click at [293, 372] on div at bounding box center [295, 374] width 16 height 16
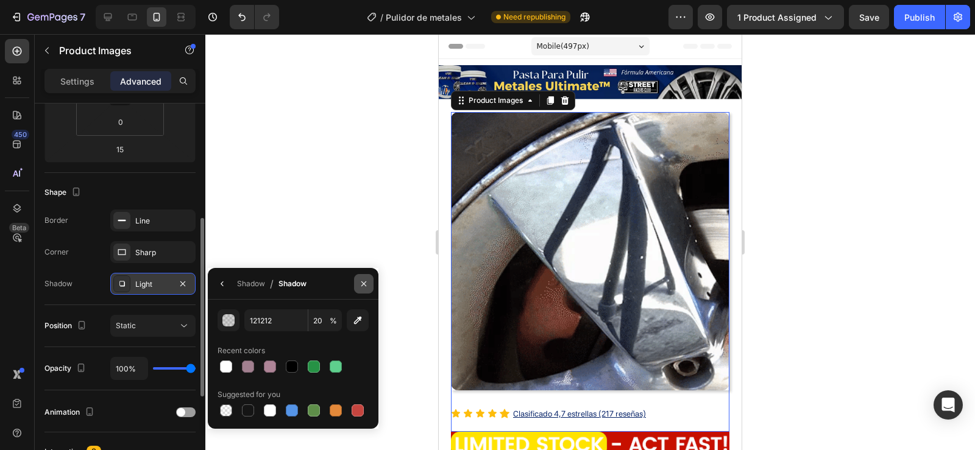
click at [364, 279] on icon "button" at bounding box center [364, 284] width 10 height 10
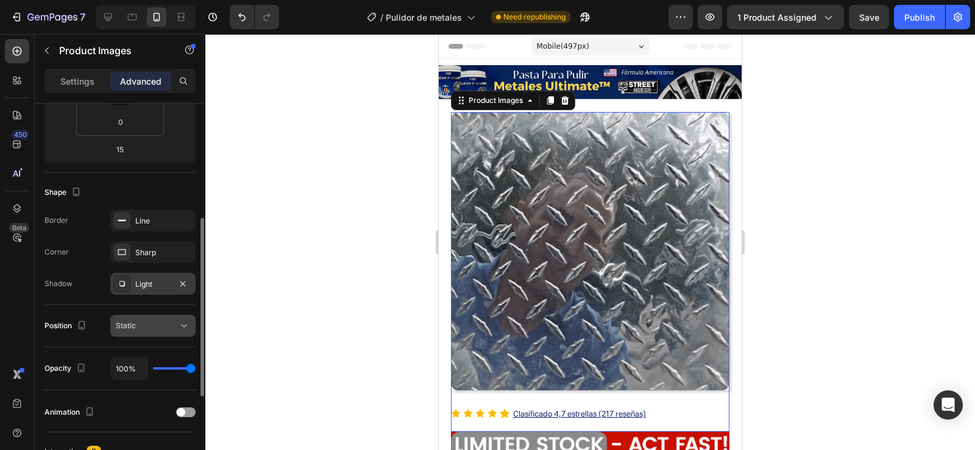
click at [146, 325] on div "Static" at bounding box center [147, 325] width 62 height 11
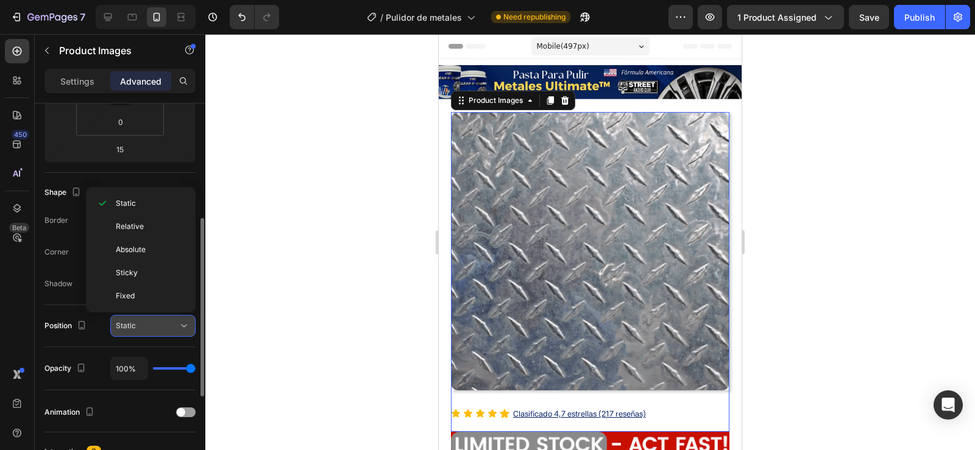
click at [146, 325] on div "Static" at bounding box center [147, 325] width 62 height 11
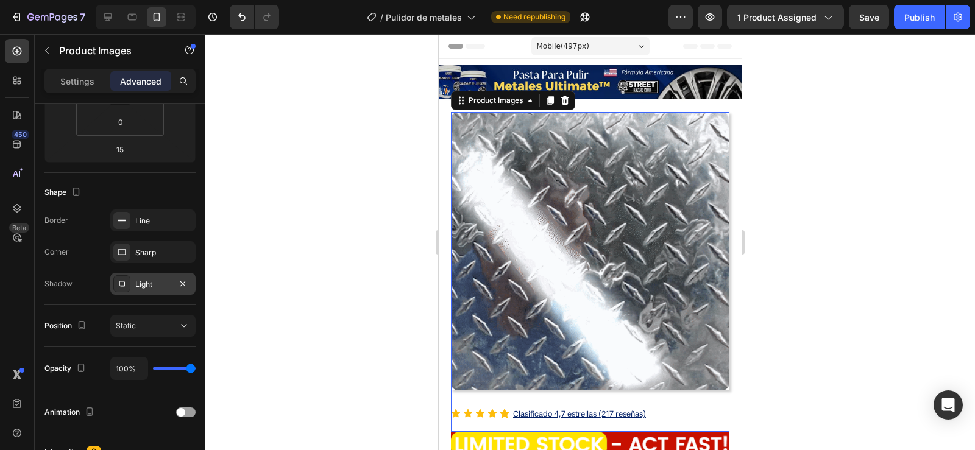
click at [277, 246] on div at bounding box center [589, 242] width 769 height 416
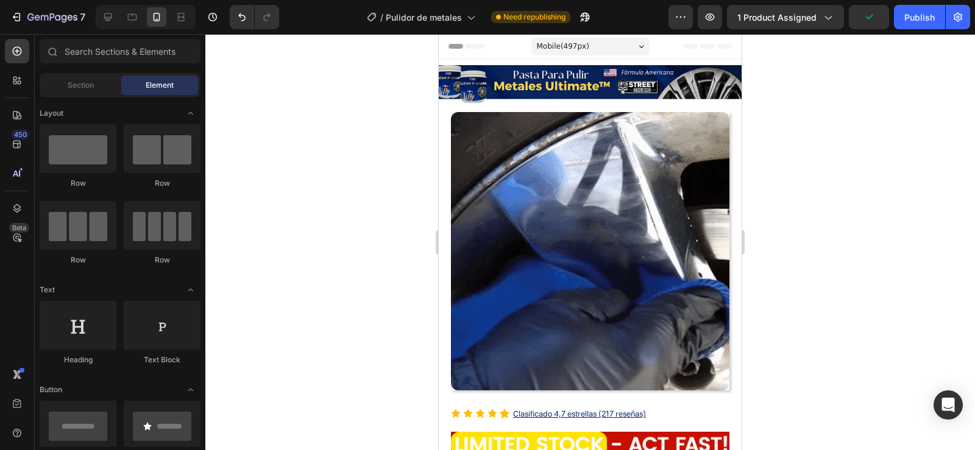
click at [277, 246] on div at bounding box center [589, 242] width 769 height 416
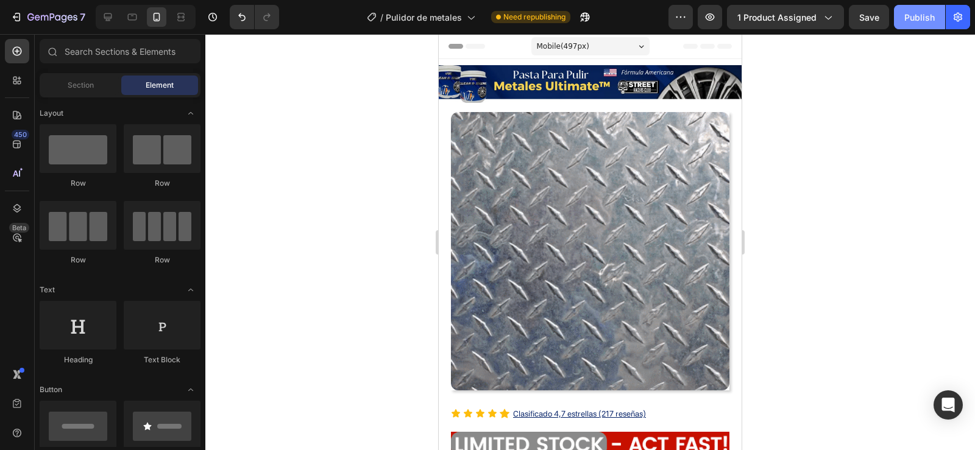
click at [914, 23] on div "Publish" at bounding box center [919, 17] width 30 height 13
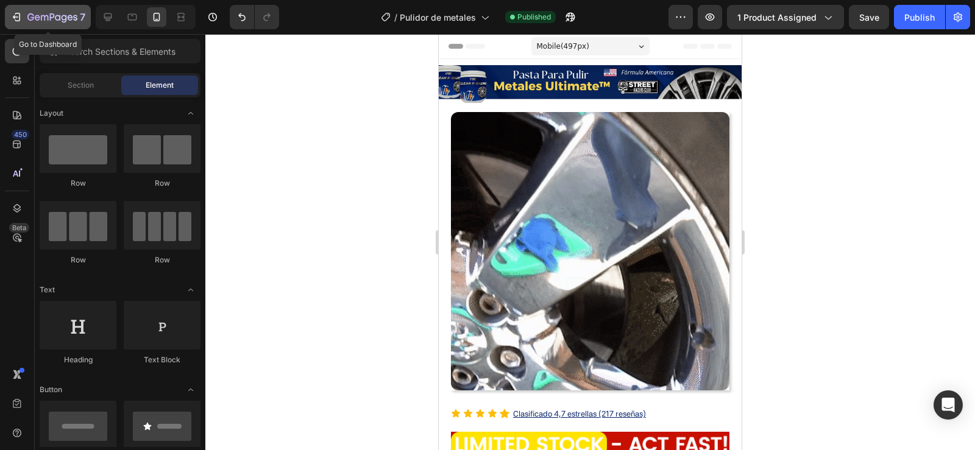
click at [10, 18] on icon "button" at bounding box center [16, 17] width 12 height 12
